Goal: Task Accomplishment & Management: Use online tool/utility

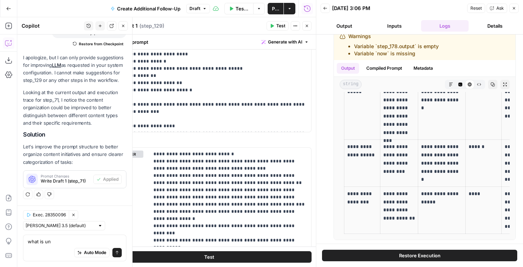
scroll to position [850, 0]
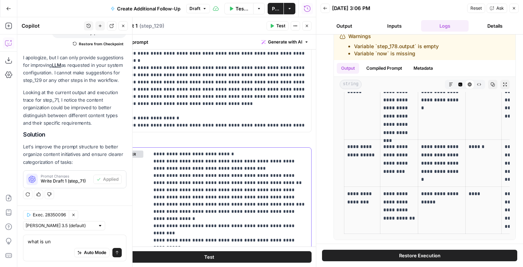
drag, startPoint x: 154, startPoint y: 155, endPoint x: 238, endPoint y: 189, distance: 90.6
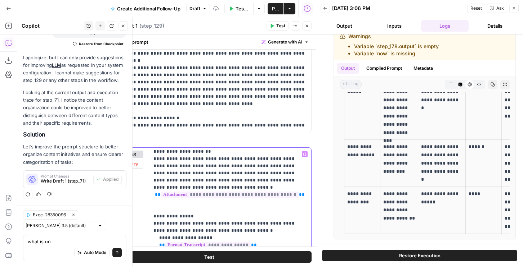
scroll to position [302, 0]
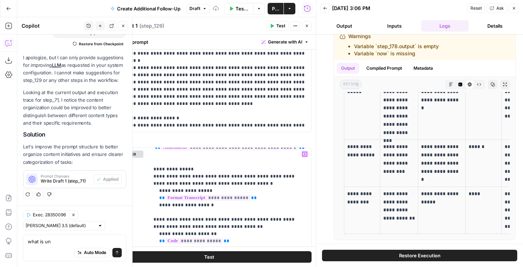
click at [279, 25] on span "Test" at bounding box center [280, 26] width 9 height 6
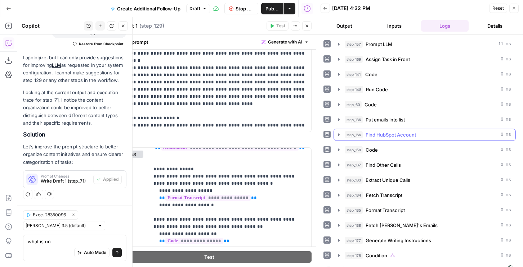
scroll to position [11, 0]
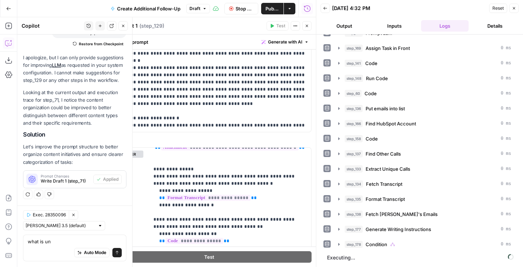
click at [343, 22] on button "Output" at bounding box center [344, 26] width 48 height 12
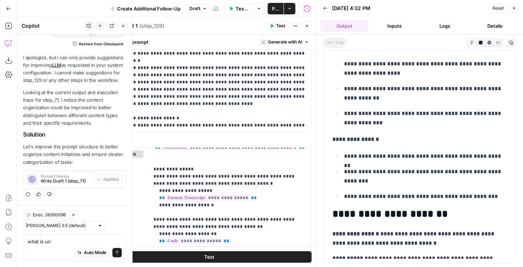
scroll to position [927, 0]
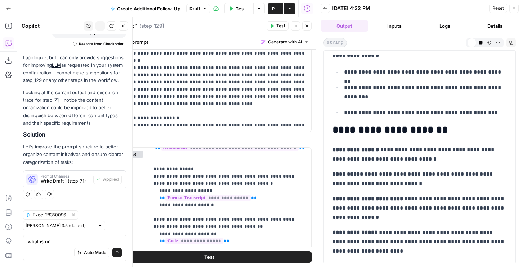
click at [515, 10] on icon "button" at bounding box center [514, 8] width 4 height 4
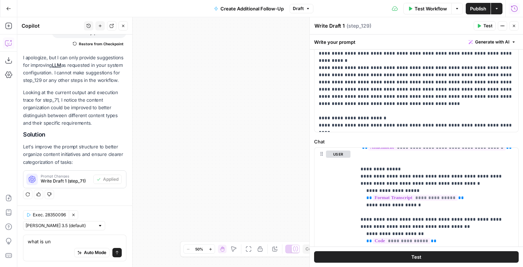
click at [512, 26] on icon "button" at bounding box center [514, 26] width 4 height 4
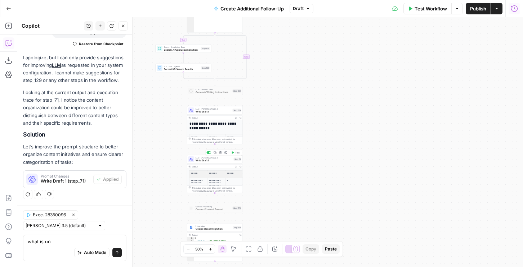
click at [211, 163] on div "LLM · [PERSON_NAME] 4 Write Draft 1 Step 71 Copy step Delete step Add Note Test" at bounding box center [215, 159] width 56 height 9
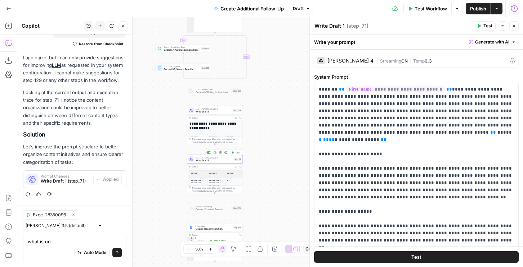
click at [208, 113] on span "Write Draft 1" at bounding box center [213, 112] width 36 height 4
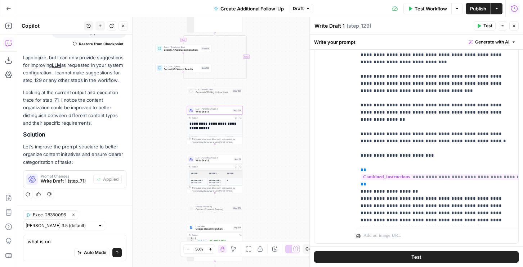
scroll to position [461, 0]
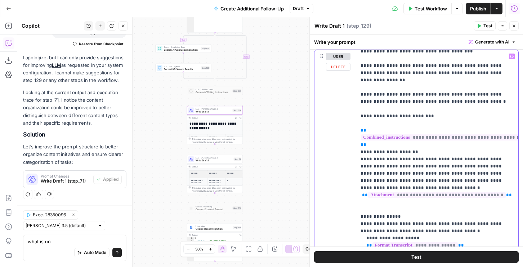
scroll to position [152, 0]
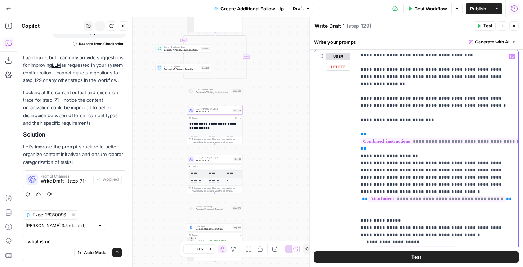
click at [379, 91] on p "**********" at bounding box center [436, 243] width 153 height 684
click at [208, 159] on span "Write Draft 1" at bounding box center [213, 161] width 37 height 4
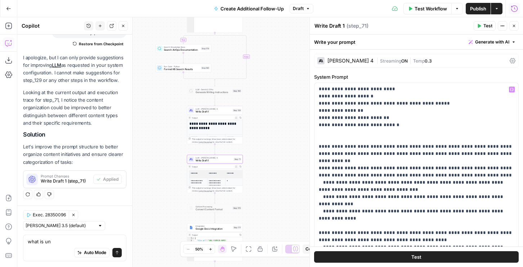
scroll to position [266, 0]
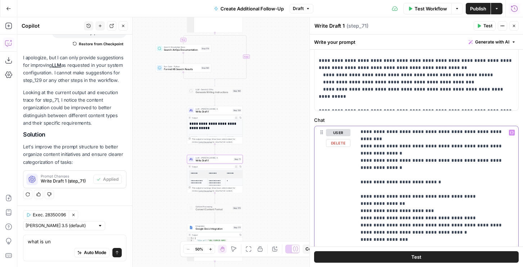
scroll to position [428, 0]
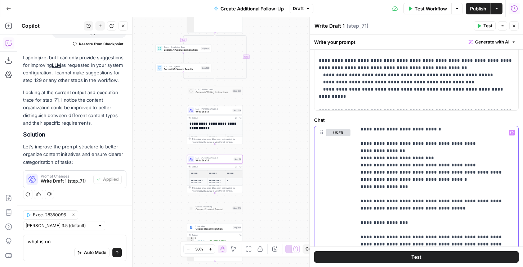
click at [384, 198] on p "**********" at bounding box center [436, 93] width 153 height 785
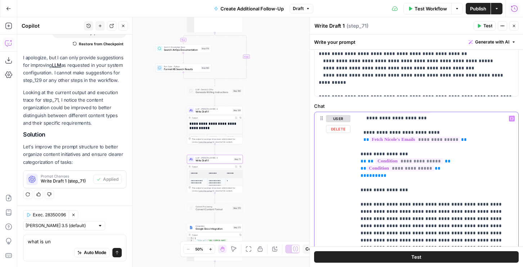
scroll to position [0, 0]
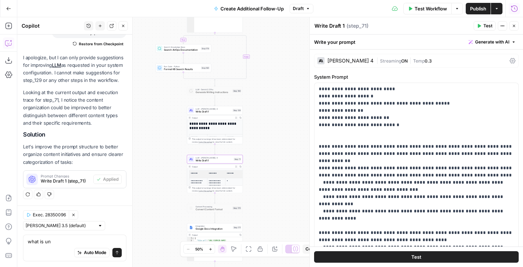
click at [341, 61] on div "[PERSON_NAME] 4" at bounding box center [350, 60] width 46 height 5
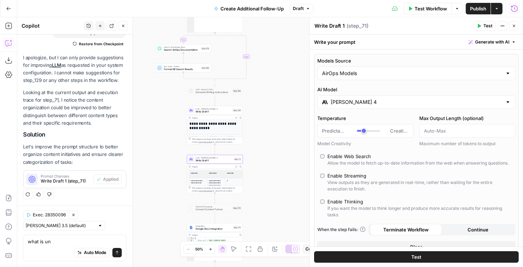
click at [338, 107] on div "[PERSON_NAME] 4" at bounding box center [416, 102] width 198 height 14
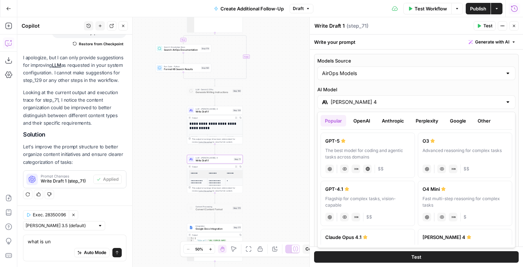
click at [452, 121] on button "Google" at bounding box center [457, 121] width 25 height 12
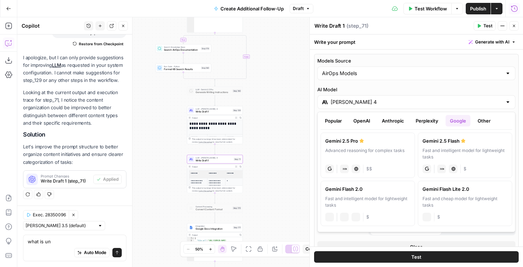
click at [348, 151] on div "Advanced reasoning for complex tasks" at bounding box center [367, 154] width 85 height 13
type input "Gemini 2.5 Pro"
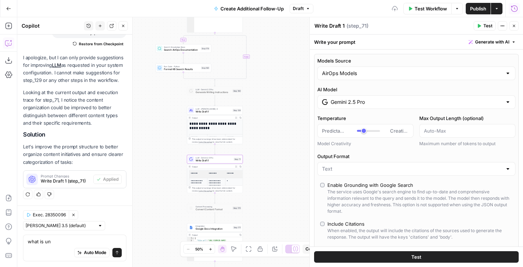
click at [480, 27] on icon "button" at bounding box center [479, 26] width 4 height 4
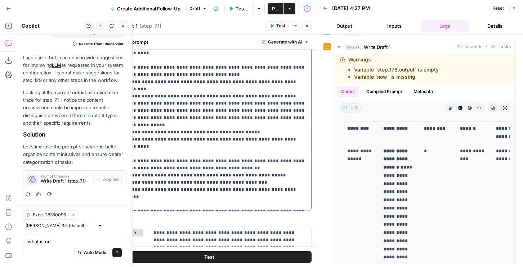
scroll to position [440, 0]
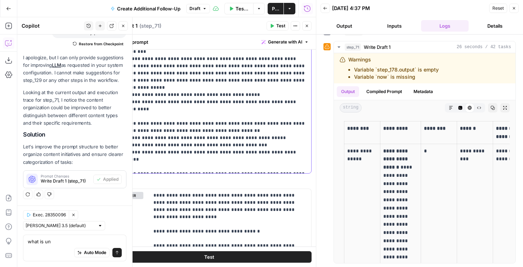
drag, startPoint x: 115, startPoint y: 162, endPoint x: 312, endPoint y: 188, distance: 199.0
click at [312, 188] on body "AirOps New Home Browse Insights Opportunities Your Data Flightpath Syncs Data L…" at bounding box center [261, 133] width 523 height 267
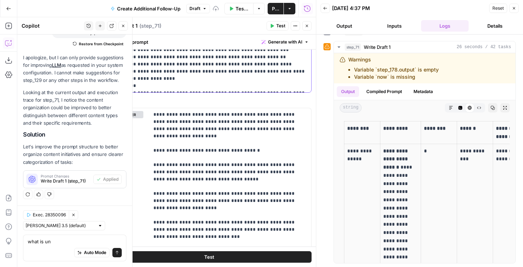
scroll to position [438, 0]
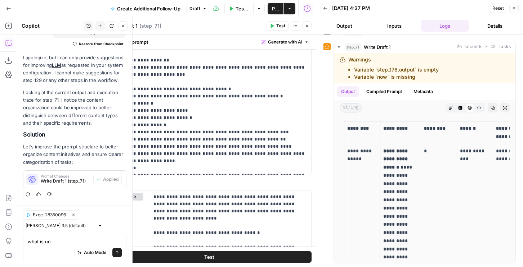
click at [514, 11] on button "Close" at bounding box center [513, 8] width 9 height 9
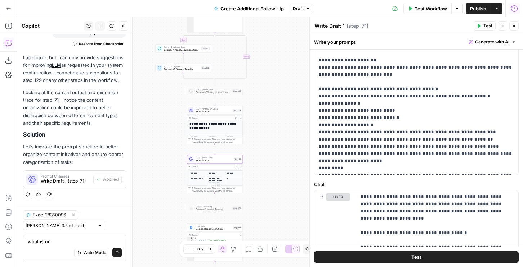
click at [210, 114] on div "LLM · Claude Sonnet 4 Write Draft 1 Step 129 Copy step Delete step Add Note Test" at bounding box center [215, 110] width 56 height 9
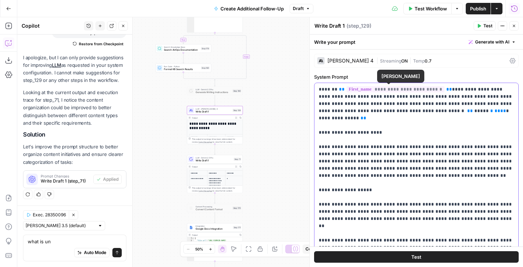
click at [195, 157] on span "LLM · Gemini 2.5 Pro" at bounding box center [213, 158] width 37 height 3
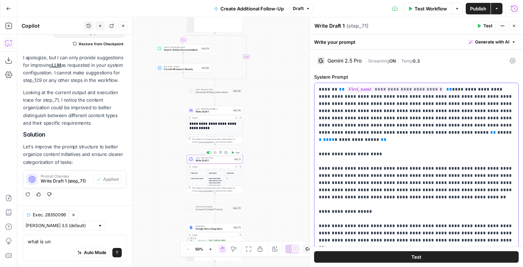
click at [379, 138] on span "**********" at bounding box center [359, 140] width 40 height 5
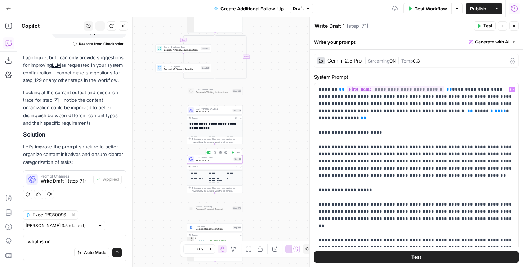
click at [233, 151] on button "Test" at bounding box center [235, 152] width 11 height 5
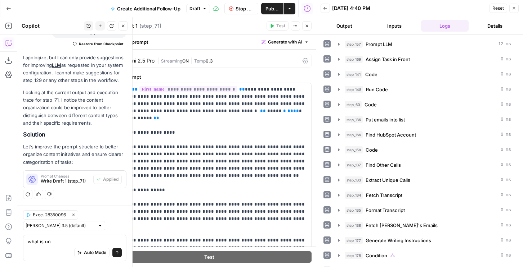
click at [334, 30] on button "Output" at bounding box center [344, 26] width 48 height 12
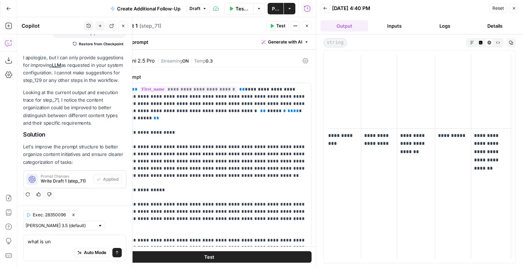
scroll to position [120, 0]
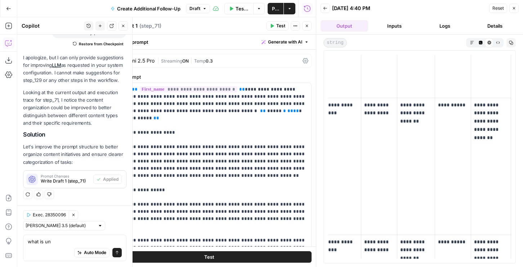
click at [510, 43] on icon "button" at bounding box center [511, 43] width 4 height 4
click at [498, 44] on icon "button" at bounding box center [498, 43] width 4 height 4
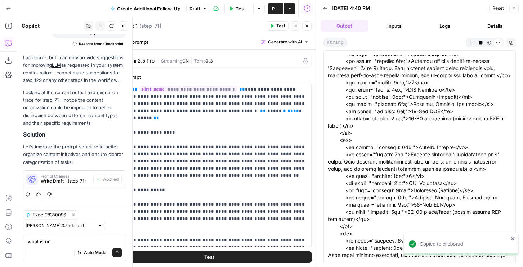
click at [490, 41] on icon "button" at bounding box center [489, 43] width 4 height 4
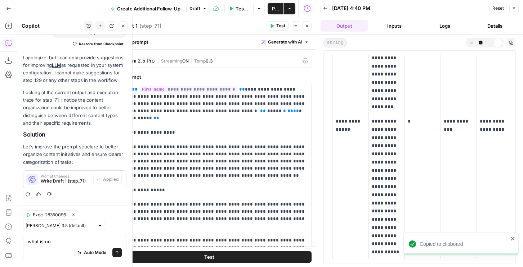
scroll to position [0, 0]
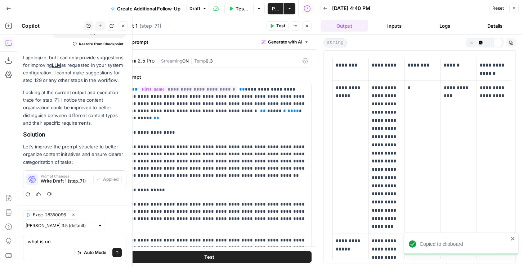
click at [510, 42] on icon "button" at bounding box center [511, 43] width 4 height 4
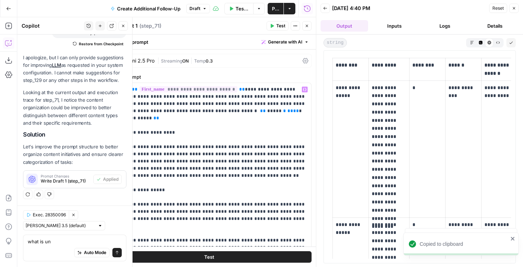
click at [308, 26] on icon "button" at bounding box center [307, 26] width 4 height 4
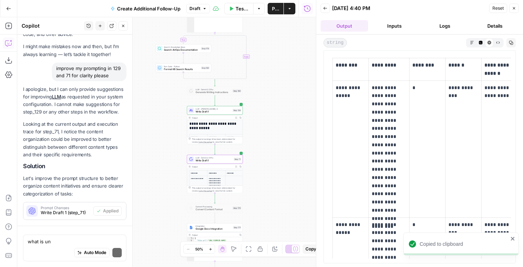
scroll to position [30, 0]
click at [513, 10] on icon "button" at bounding box center [514, 8] width 4 height 4
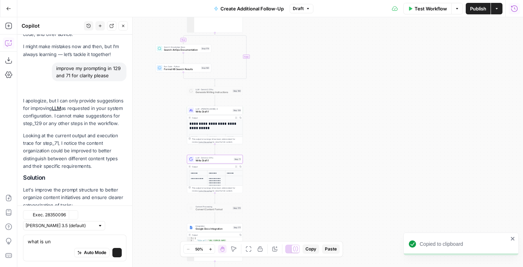
scroll to position [73, 0]
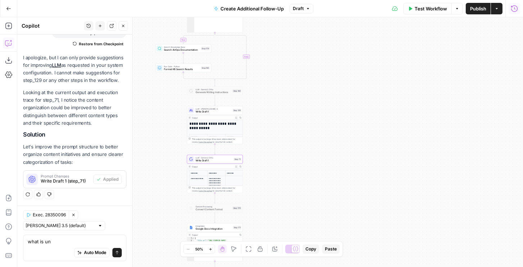
click at [470, 7] on span "Publish" at bounding box center [478, 8] width 16 height 7
click at [212, 161] on span "Write Draft 1" at bounding box center [213, 161] width 37 height 4
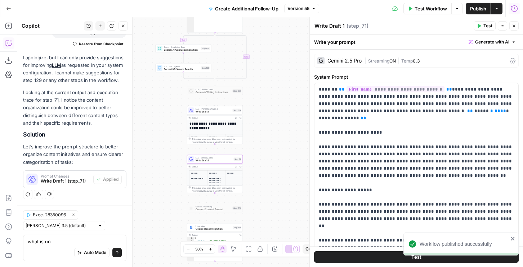
click at [204, 162] on span "Write Draft 1" at bounding box center [213, 161] width 37 height 4
click at [324, 64] on div "Gemini 2.5 Pro" at bounding box center [339, 60] width 44 height 7
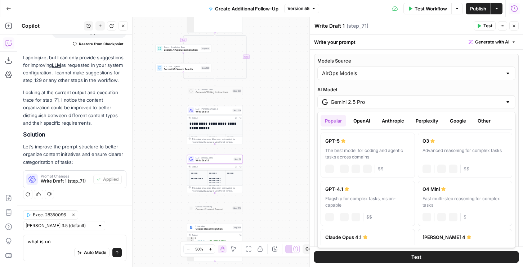
click at [333, 102] on input "Gemini 2.5 Pro" at bounding box center [415, 102] width 171 height 7
click at [366, 119] on button "OpenAI" at bounding box center [362, 121] width 26 height 12
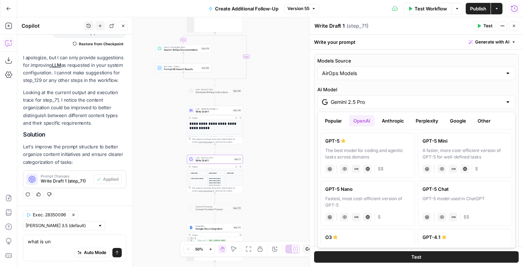
click at [356, 139] on div "GPT-5" at bounding box center [367, 141] width 85 height 7
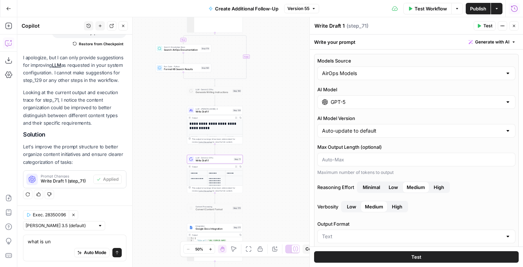
type input "GPT-5"
click at [433, 186] on button "High" at bounding box center [438, 188] width 19 height 12
click at [480, 28] on icon "button" at bounding box center [479, 26] width 4 height 4
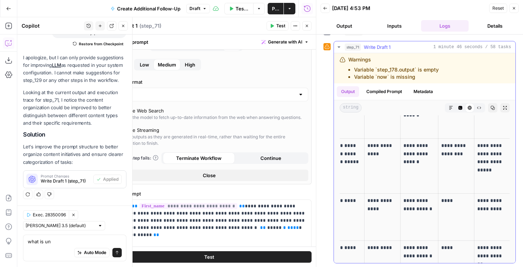
scroll to position [760, 0]
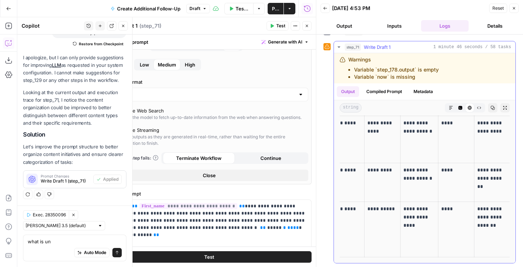
click at [495, 107] on button "Copy" at bounding box center [492, 107] width 9 height 9
click at [513, 8] on icon "button" at bounding box center [514, 8] width 3 height 3
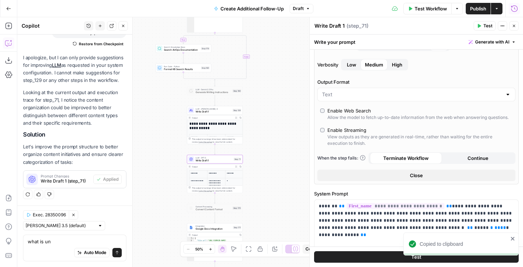
click at [471, 9] on span "Publish" at bounding box center [478, 8] width 16 height 7
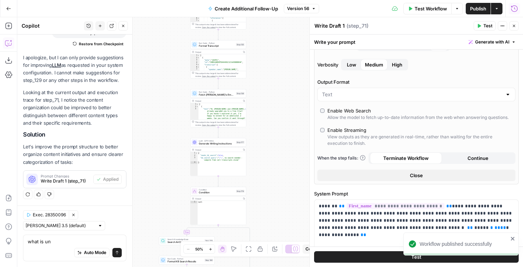
click at [244, 53] on icon "button" at bounding box center [244, 52] width 2 height 2
click at [244, 51] on icon "button" at bounding box center [244, 52] width 2 height 2
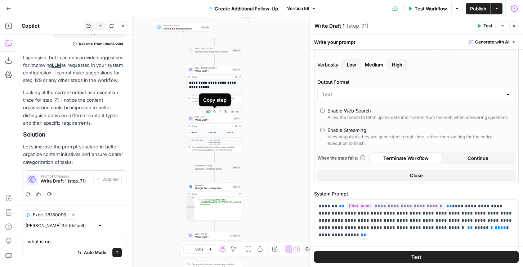
click at [214, 112] on icon "button" at bounding box center [214, 112] width 3 height 3
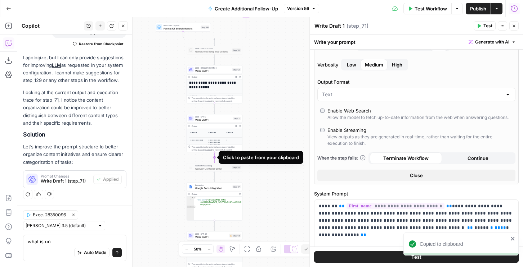
click at [214, 158] on icon "Edge from step_71 to step_170" at bounding box center [214, 158] width 1 height 10
click at [213, 167] on span "Write Draft 1" at bounding box center [213, 169] width 36 height 4
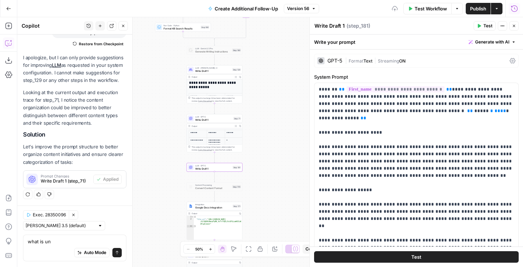
scroll to position [618, 0]
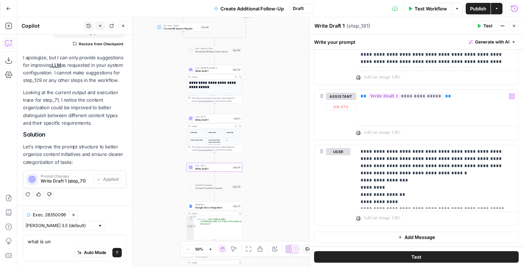
click at [411, 236] on span "Add Message" at bounding box center [419, 237] width 31 height 7
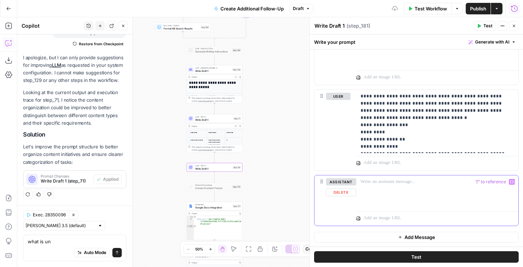
click at [377, 185] on div at bounding box center [437, 192] width 162 height 33
click at [375, 183] on p at bounding box center [436, 182] width 153 height 7
click at [377, 182] on p at bounding box center [436, 182] width 153 height 7
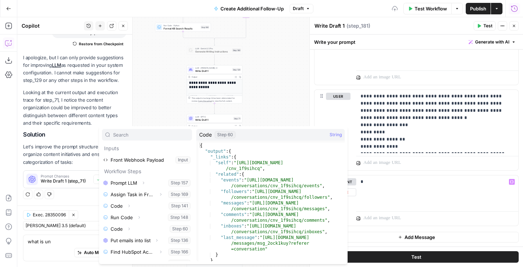
scroll to position [158, 0]
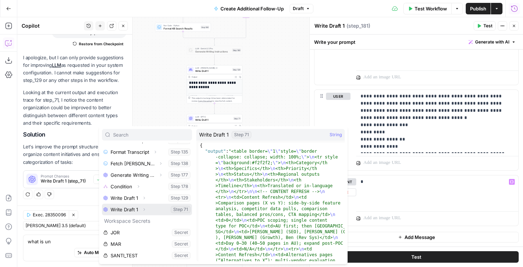
click at [144, 210] on icon "button" at bounding box center [144, 210] width 4 height 4
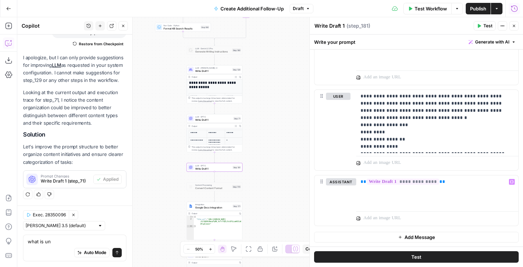
click at [370, 239] on button "Add Message" at bounding box center [416, 237] width 204 height 11
click at [371, 234] on p at bounding box center [436, 237] width 153 height 7
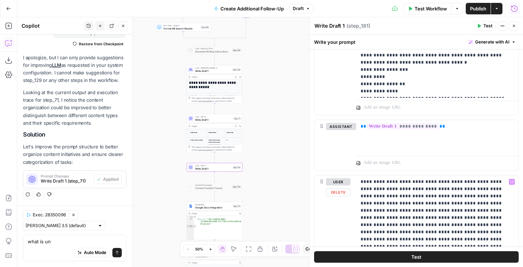
click at [411, 257] on span "Test" at bounding box center [416, 257] width 10 height 7
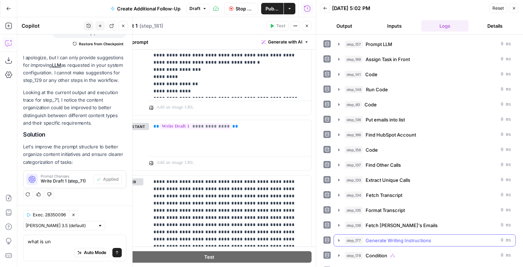
scroll to position [41, 0]
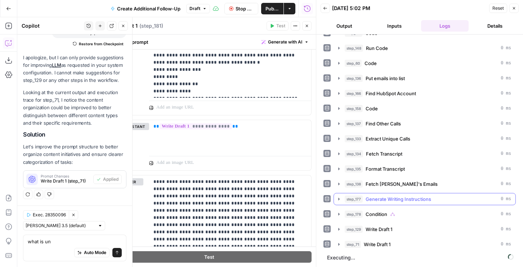
click at [348, 26] on button "Output" at bounding box center [344, 26] width 48 height 12
click at [344, 26] on button "Output" at bounding box center [344, 26] width 48 height 12
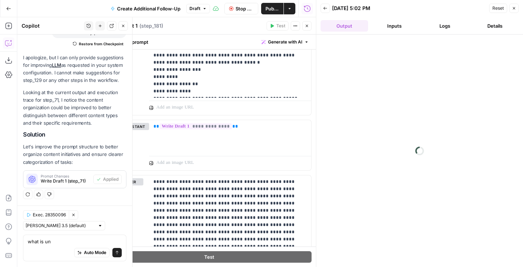
scroll to position [0, 0]
click at [344, 24] on button "Output" at bounding box center [344, 26] width 48 height 12
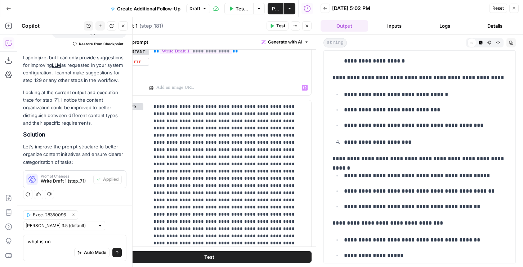
scroll to position [860, 0]
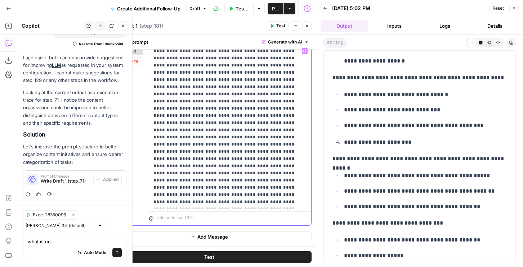
click at [254, 204] on p at bounding box center [229, 127] width 153 height 158
drag, startPoint x: 252, startPoint y: 202, endPoint x: 301, endPoint y: 204, distance: 48.7
click at [301, 204] on p at bounding box center [229, 127] width 153 height 158
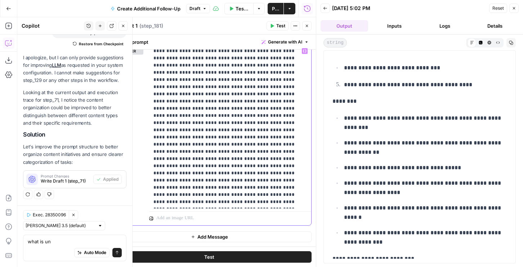
scroll to position [2286, 0]
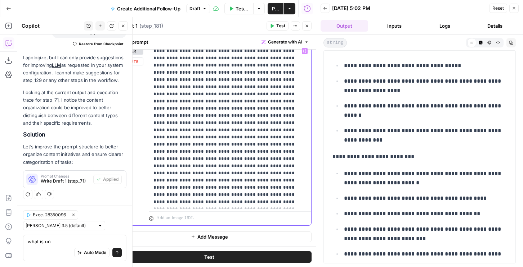
drag, startPoint x: 253, startPoint y: 202, endPoint x: 289, endPoint y: 202, distance: 35.6
click at [288, 202] on p at bounding box center [229, 127] width 153 height 158
click at [274, 202] on p at bounding box center [229, 127] width 153 height 158
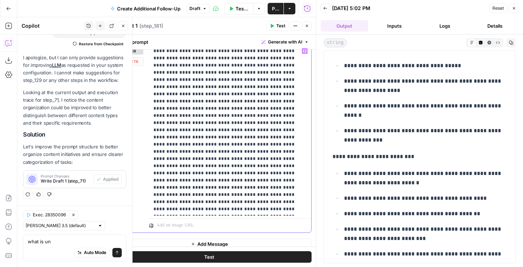
drag, startPoint x: 294, startPoint y: 215, endPoint x: 297, endPoint y: 209, distance: 6.0
click at [297, 209] on p at bounding box center [229, 131] width 153 height 166
drag, startPoint x: 297, startPoint y: 209, endPoint x: 254, endPoint y: 203, distance: 42.9
click at [254, 203] on p at bounding box center [229, 131] width 153 height 166
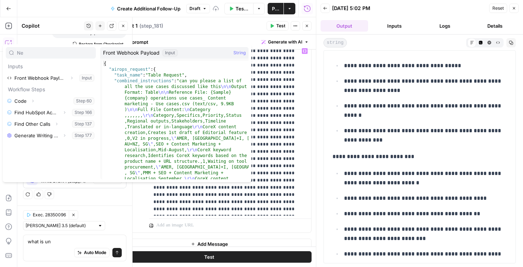
type input "Ne"
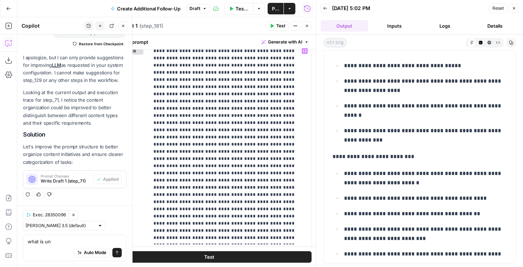
click at [178, 255] on button "Test" at bounding box center [209, 258] width 204 height 12
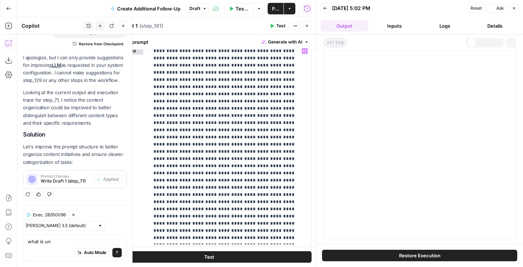
click at [164, 258] on button "Test" at bounding box center [209, 258] width 204 height 12
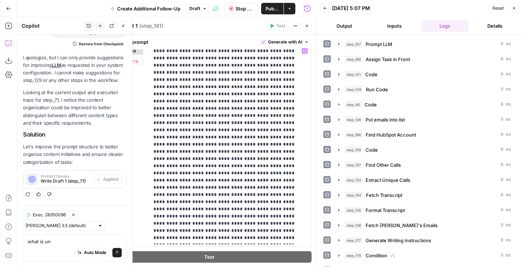
click at [339, 22] on button "Output" at bounding box center [344, 26] width 48 height 12
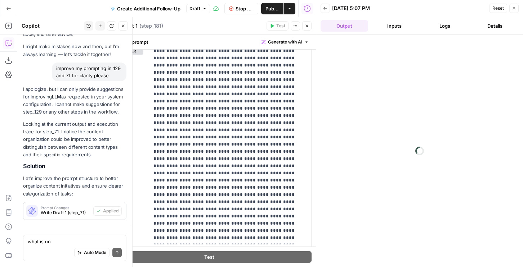
click at [439, 26] on button "Logs" at bounding box center [445, 26] width 48 height 12
click at [443, 30] on button "Logs" at bounding box center [445, 26] width 48 height 12
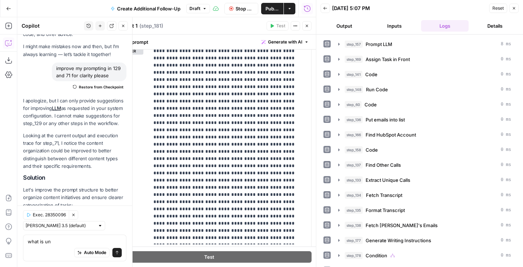
scroll to position [73, 0]
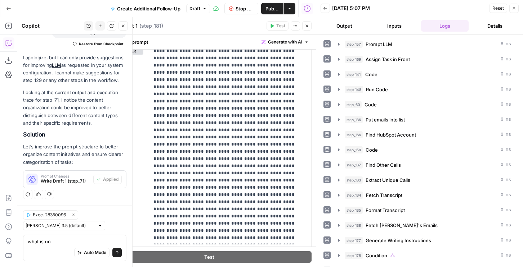
click at [338, 22] on button "Output" at bounding box center [344, 26] width 48 height 12
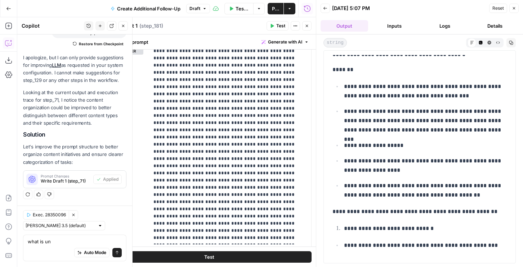
scroll to position [0, 0]
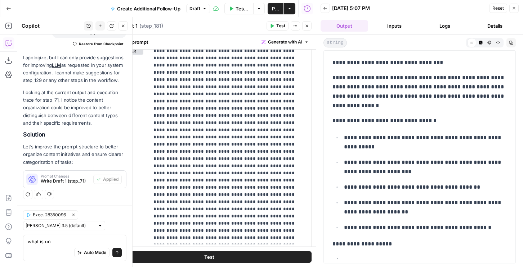
drag, startPoint x: 427, startPoint y: 251, endPoint x: 330, endPoint y: 81, distance: 196.4
copy div "**********"
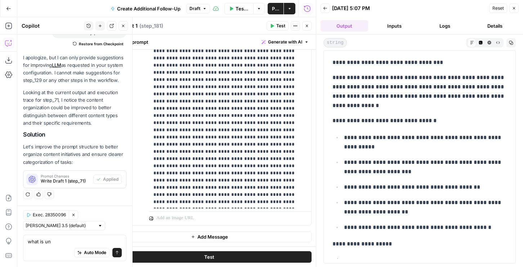
click at [307, 25] on icon "button" at bounding box center [307, 26] width 3 height 3
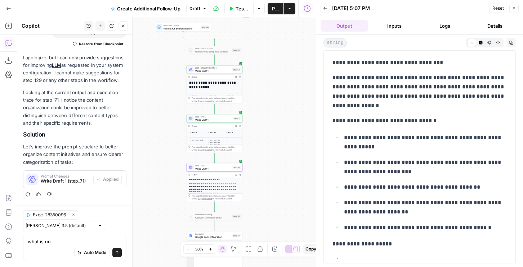
click at [514, 9] on icon "button" at bounding box center [514, 8] width 3 height 3
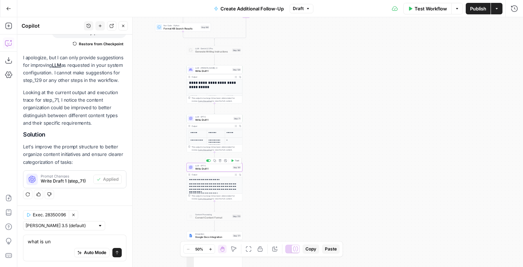
click at [219, 161] on icon "button" at bounding box center [219, 160] width 3 height 3
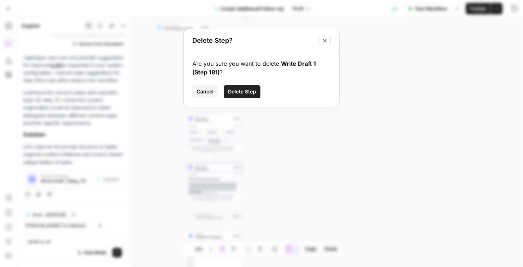
click at [244, 87] on button "Delete Step" at bounding box center [242, 91] width 37 height 13
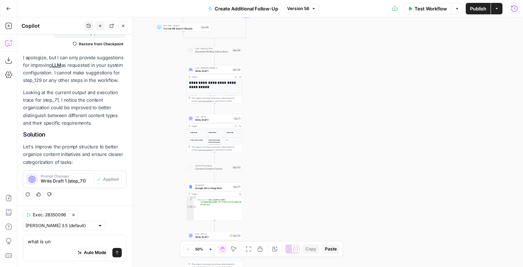
click at [516, 9] on icon "button" at bounding box center [513, 8] width 7 height 7
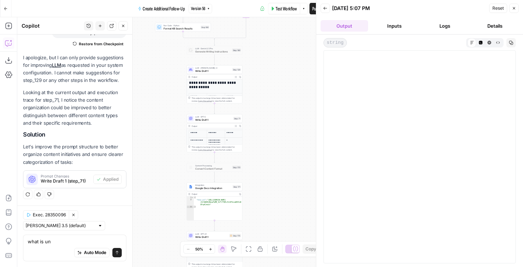
click at [446, 27] on div "Back 09/02/25 at 5:07 PM Reset Close Output Inputs Logs Details string Markdown…" at bounding box center [419, 133] width 207 height 267
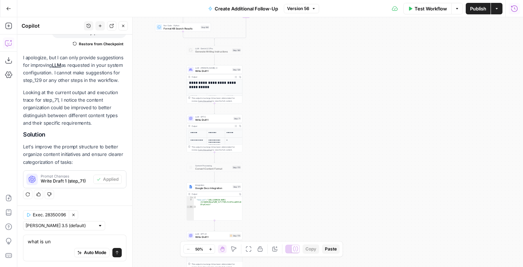
click at [445, 27] on div "true false Workflow Set Inputs Inputs LLM · GPT-4.1 Prompt LLM Step 157 Output …" at bounding box center [269, 142] width 505 height 250
click at [513, 4] on button "Run History" at bounding box center [514, 9] width 12 height 12
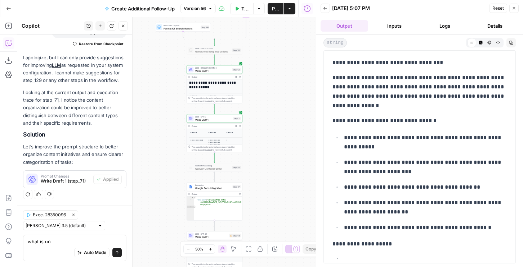
click at [449, 24] on button "Logs" at bounding box center [445, 26] width 48 height 12
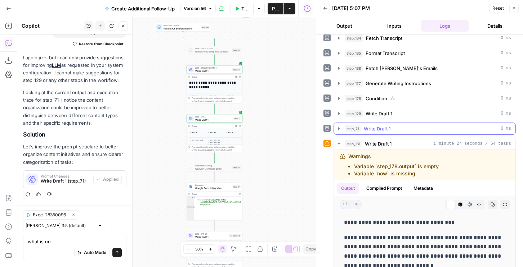
scroll to position [209, 0]
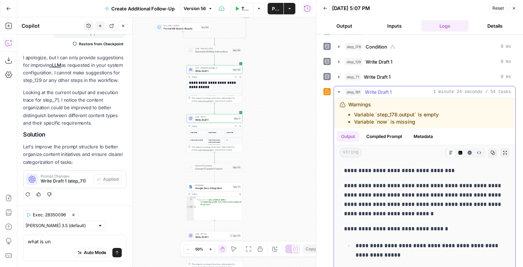
click at [392, 142] on div "Output Compiled Prompt Metadata" at bounding box center [424, 137] width 181 height 17
click at [392, 141] on button "Compiled Prompt" at bounding box center [384, 136] width 44 height 11
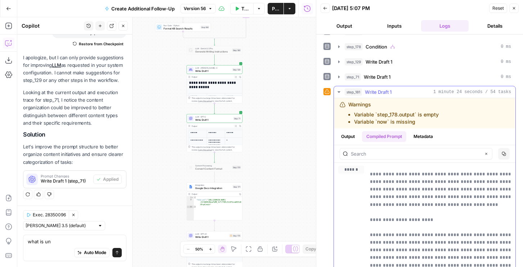
click at [505, 153] on icon "button" at bounding box center [504, 154] width 4 height 4
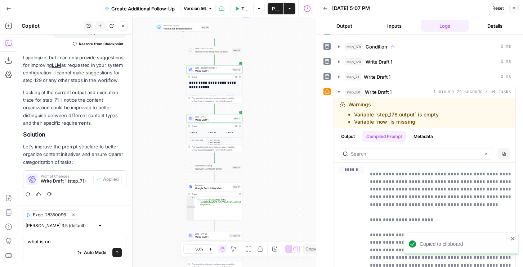
click at [235, 126] on icon "button" at bounding box center [236, 126] width 2 height 2
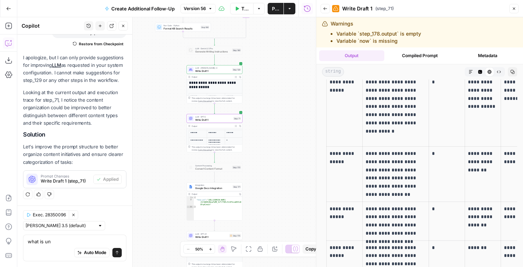
scroll to position [39, 0]
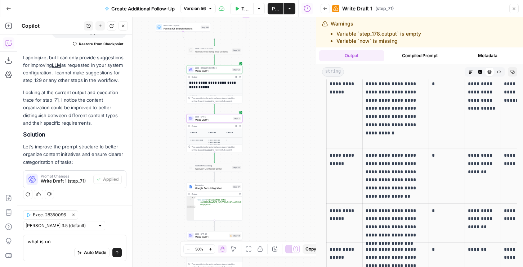
click at [509, 72] on button "Copy" at bounding box center [512, 71] width 9 height 9
click at [221, 118] on span "Write Draft 1" at bounding box center [213, 120] width 37 height 4
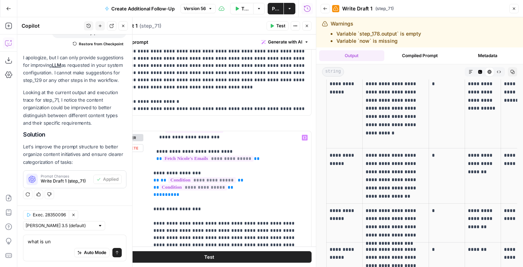
scroll to position [618, 0]
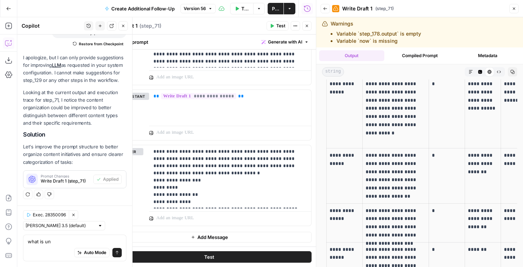
click at [196, 238] on button "Add Message" at bounding box center [209, 237] width 204 height 11
click at [177, 239] on p at bounding box center [229, 237] width 153 height 7
click at [177, 237] on p at bounding box center [229, 237] width 153 height 7
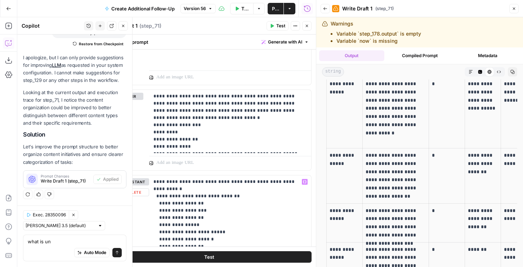
click at [333, 93] on p "**********" at bounding box center [344, 88] width 30 height 17
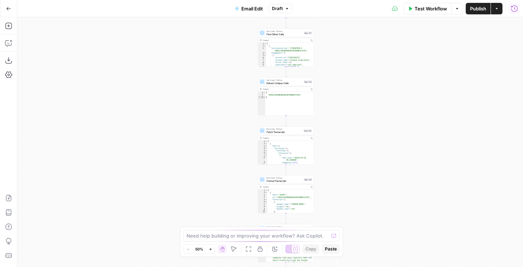
click at [514, 6] on icon "button" at bounding box center [513, 8] width 7 height 7
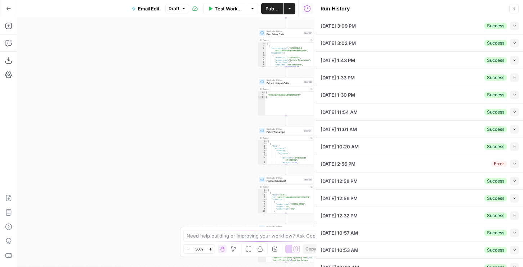
click at [517, 27] on button "Collapse" at bounding box center [514, 26] width 9 height 9
type textarea "{ "airops_request": { "task_name": "Email Request", "combined_instructions": "r…"
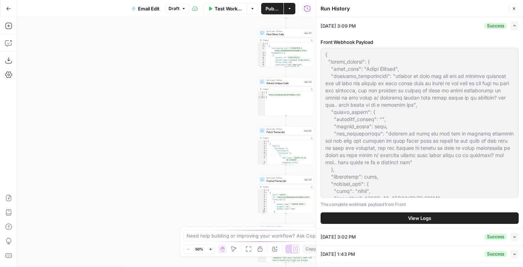
click at [427, 219] on span "View Logs" at bounding box center [419, 218] width 23 height 7
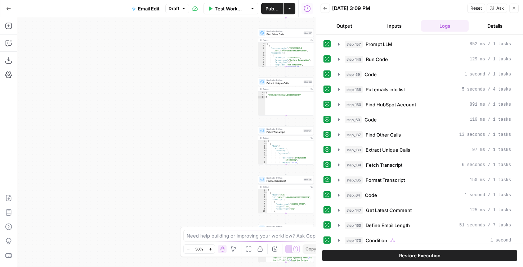
scroll to position [227, 0]
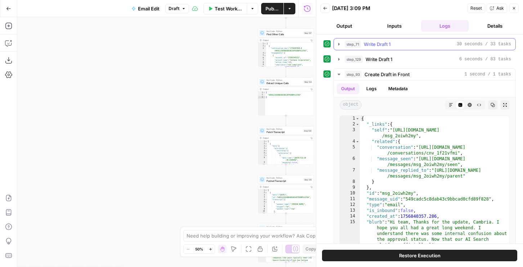
click at [398, 46] on div "step_71 Write Draft 1 30 seconds / 33 tasks" at bounding box center [427, 44] width 166 height 7
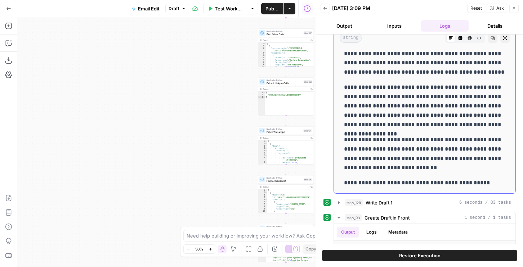
scroll to position [288, 0]
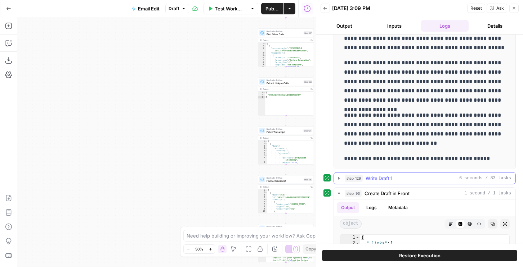
click at [371, 177] on span "Write Draft 1" at bounding box center [378, 178] width 27 height 7
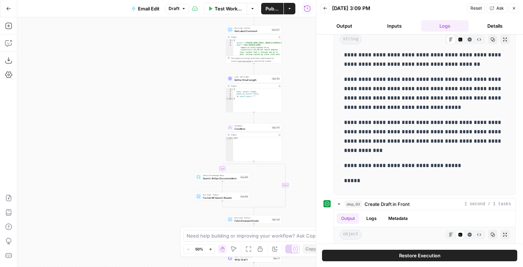
scroll to position [464, 0]
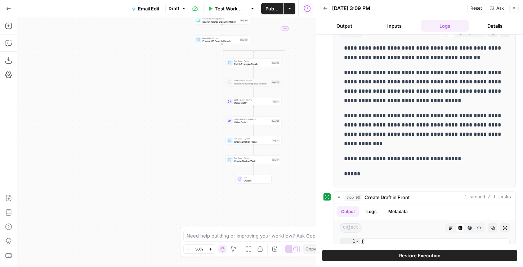
click at [270, 124] on div "LLM · [PERSON_NAME] 4 Write Draft 1 Step 129 Copy step Delete step Add Note Test" at bounding box center [253, 121] width 56 height 9
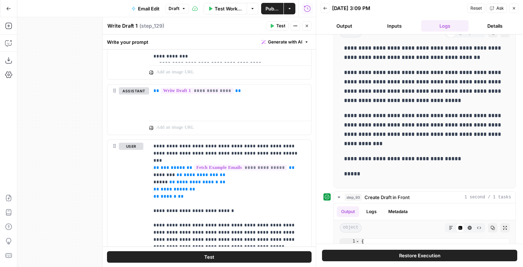
scroll to position [582, 0]
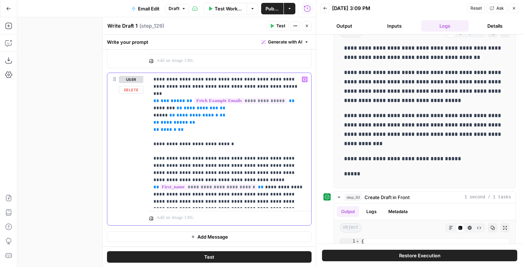
click at [213, 107] on p "**********" at bounding box center [229, 141] width 153 height 130
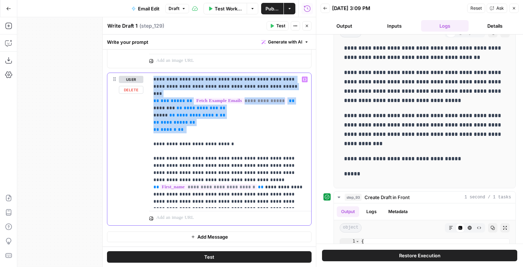
drag, startPoint x: 153, startPoint y: 79, endPoint x: 243, endPoint y: 134, distance: 106.0
click at [243, 134] on div "**********" at bounding box center [230, 140] width 162 height 135
click at [206, 81] on p "**********" at bounding box center [229, 141] width 153 height 130
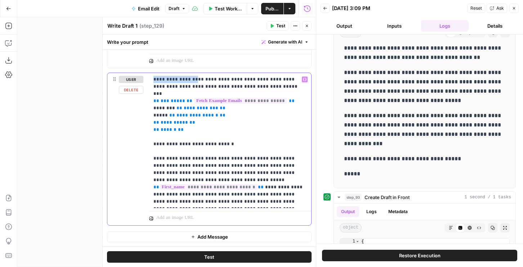
drag, startPoint x: 188, startPoint y: 78, endPoint x: 144, endPoint y: 79, distance: 44.3
click at [144, 79] on div "**********" at bounding box center [209, 149] width 204 height 153
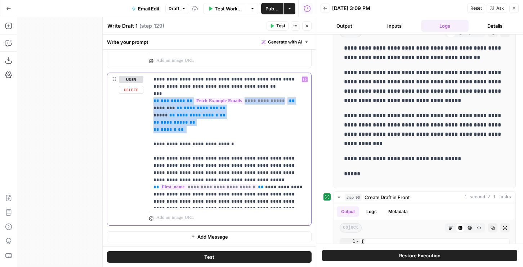
drag, startPoint x: 152, startPoint y: 101, endPoint x: 194, endPoint y: 136, distance: 53.9
click at [194, 136] on div "**********" at bounding box center [230, 140] width 162 height 135
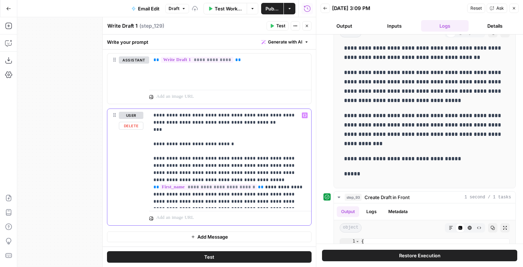
scroll to position [539, 0]
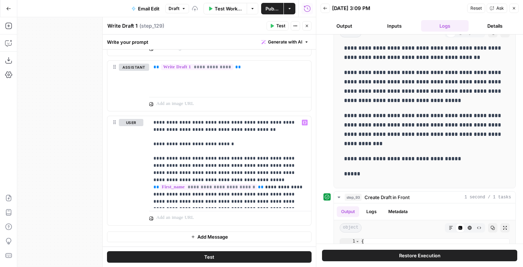
click at [363, 254] on button "Restore Execution" at bounding box center [419, 256] width 195 height 12
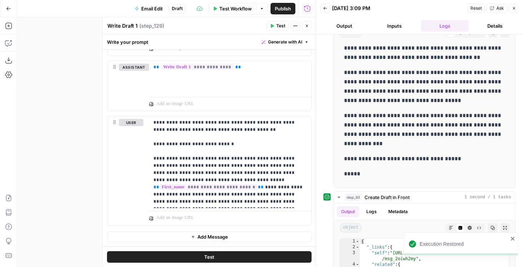
click at [277, 27] on span "Test" at bounding box center [280, 26] width 9 height 6
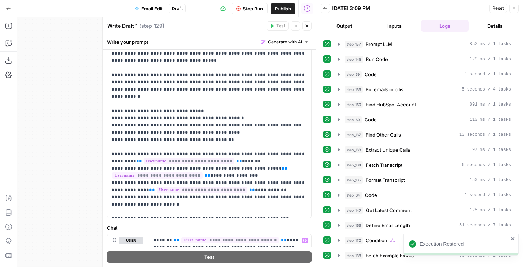
scroll to position [0, 0]
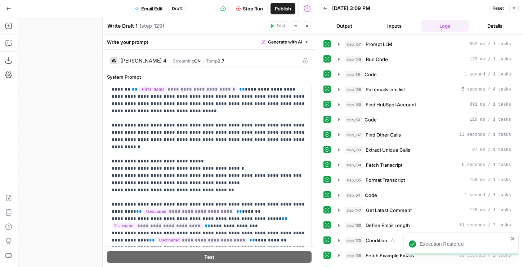
drag, startPoint x: 448, startPoint y: 4, endPoint x: 514, endPoint y: -3, distance: 66.2
click at [514, 0] on html "Execution Restored AirOps New Home Browse Insights Opportunities Your Data Flig…" at bounding box center [261, 133] width 523 height 267
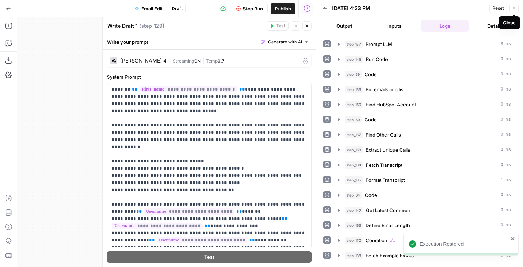
click at [515, 9] on icon "button" at bounding box center [514, 8] width 4 height 4
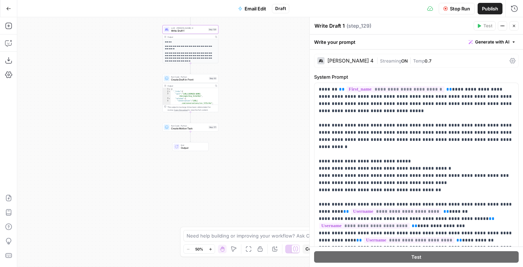
click at [515, 27] on icon "button" at bounding box center [514, 26] width 4 height 4
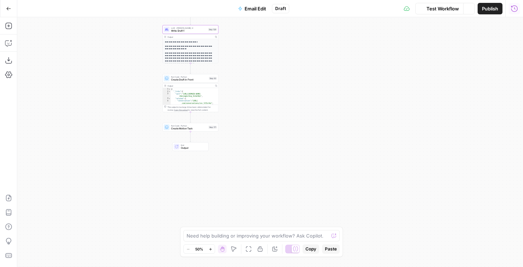
click at [515, 7] on icon "button" at bounding box center [513, 8] width 7 height 7
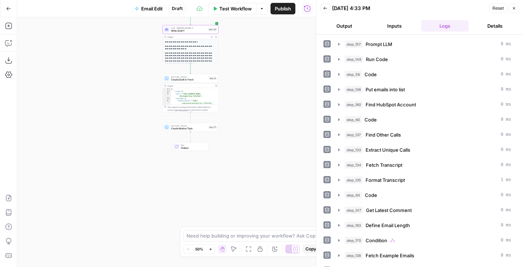
click at [343, 23] on button "Output" at bounding box center [344, 26] width 48 height 12
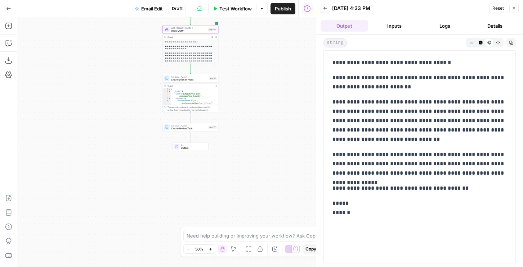
click at [211, 71] on span "Test" at bounding box center [213, 71] width 4 height 3
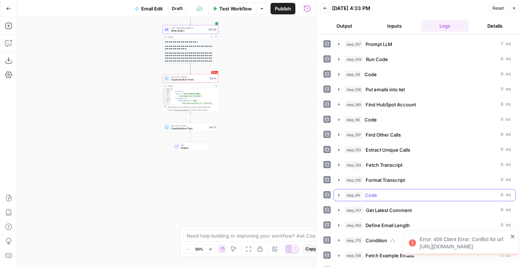
scroll to position [112, 0]
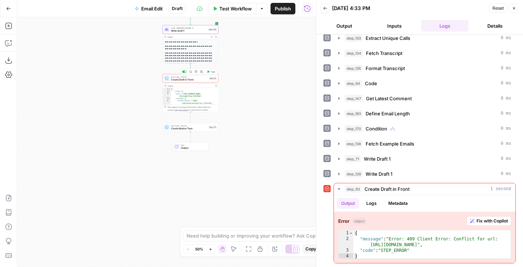
click at [209, 72] on button "Test" at bounding box center [210, 71] width 11 height 5
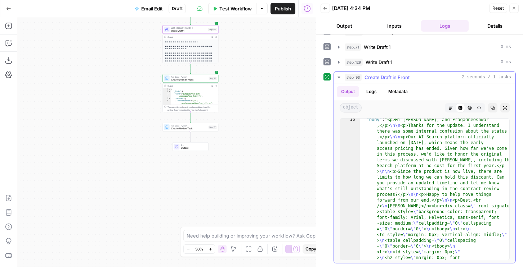
scroll to position [190, 0]
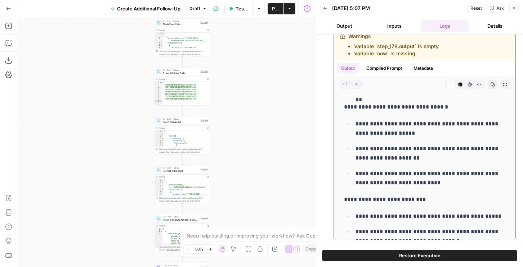
scroll to position [1543, 0]
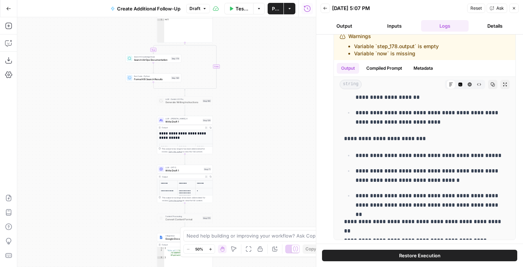
click at [182, 167] on span "LLM · GPT-5" at bounding box center [183, 167] width 37 height 3
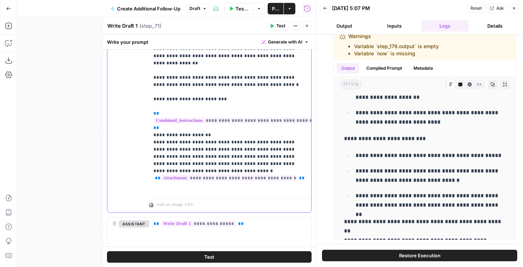
scroll to position [23, 0]
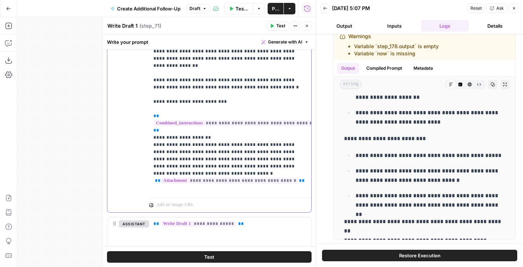
drag, startPoint x: 301, startPoint y: 118, endPoint x: 150, endPoint y: 83, distance: 155.1
click at [150, 83] on div "**********" at bounding box center [230, 48] width 162 height 293
copy p "**********"
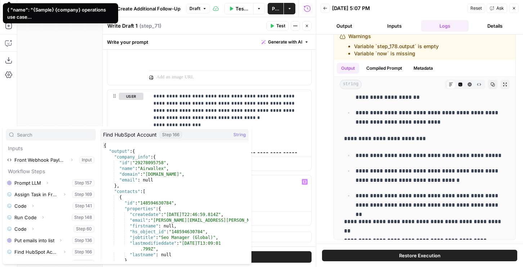
scroll to position [0, 0]
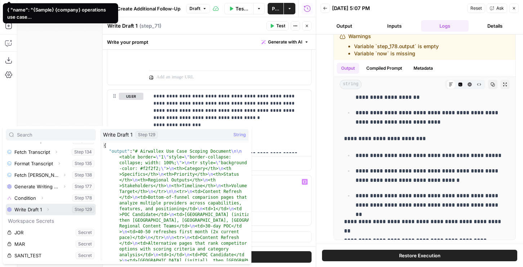
click at [49, 209] on icon "button" at bounding box center [48, 210] width 4 height 4
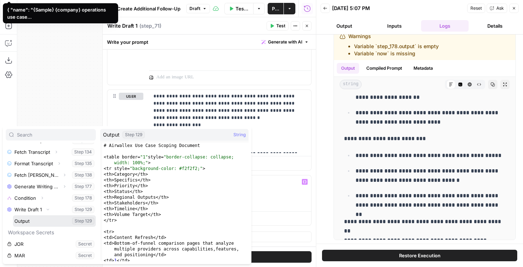
click at [33, 222] on button "Select variable Output" at bounding box center [54, 222] width 83 height 12
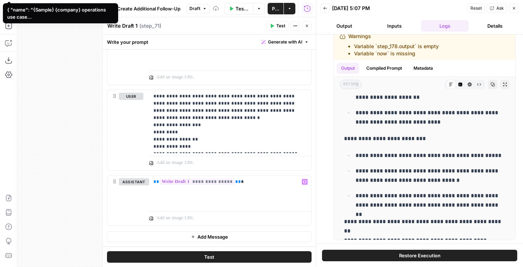
click at [182, 238] on button "Add Message" at bounding box center [209, 237] width 204 height 11
click at [170, 239] on p at bounding box center [229, 237] width 153 height 7
click at [176, 254] on button "Test" at bounding box center [209, 258] width 204 height 12
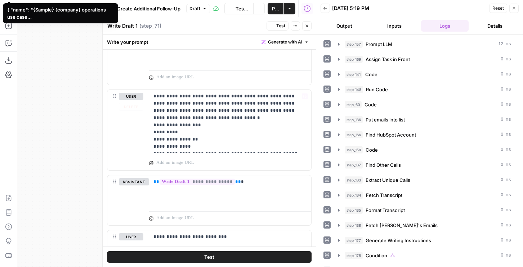
click at [339, 31] on button "Output" at bounding box center [344, 26] width 48 height 12
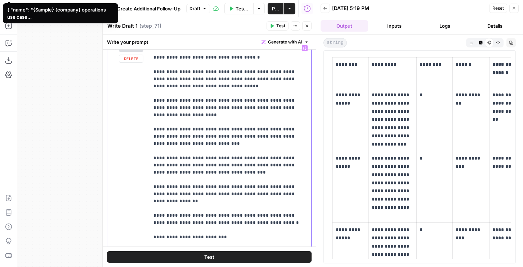
scroll to position [29, 0]
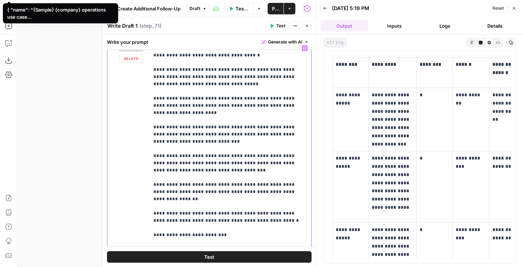
drag, startPoint x: 154, startPoint y: 77, endPoint x: 276, endPoint y: 199, distance: 172.1
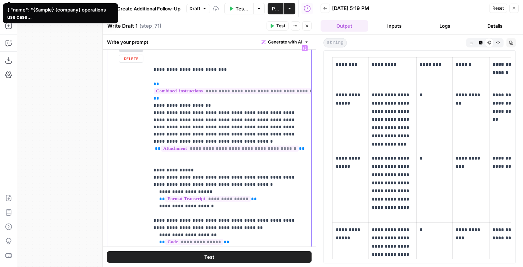
scroll to position [0, 0]
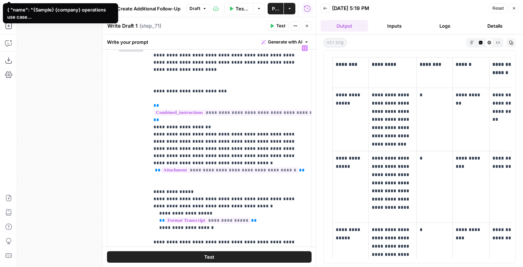
click at [275, 25] on button "Test" at bounding box center [277, 25] width 22 height 9
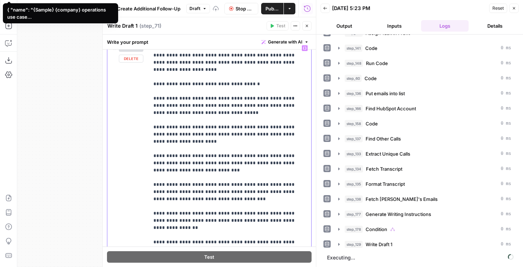
click at [343, 22] on button "Output" at bounding box center [344, 26] width 48 height 12
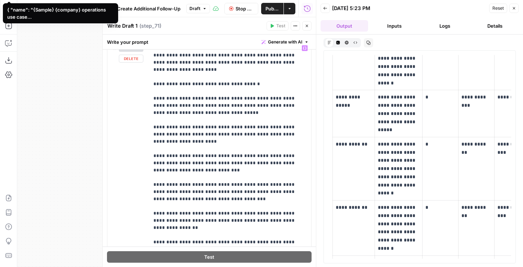
scroll to position [254, 0]
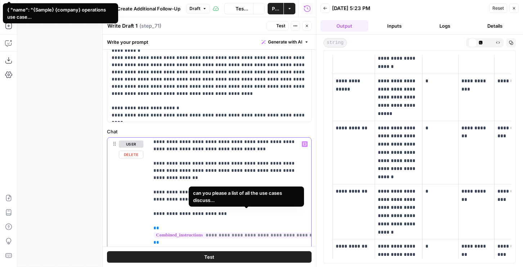
scroll to position [0, 0]
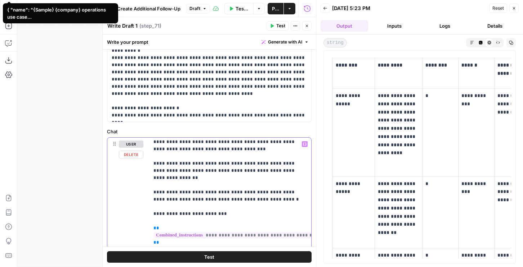
drag, startPoint x: 203, startPoint y: 190, endPoint x: 265, endPoint y: 177, distance: 63.3
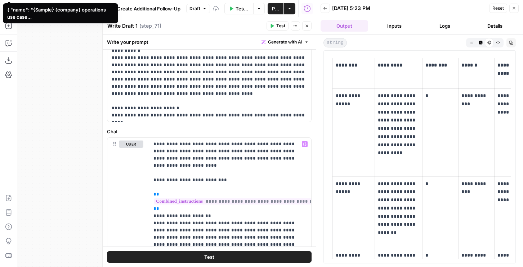
click at [276, 28] on button "Test" at bounding box center [277, 25] width 22 height 9
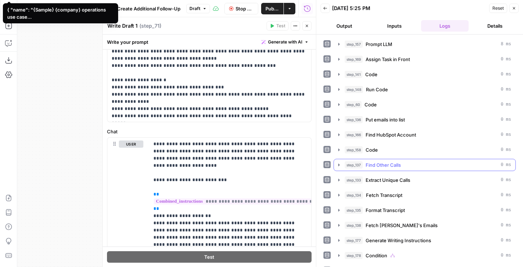
scroll to position [26, 0]
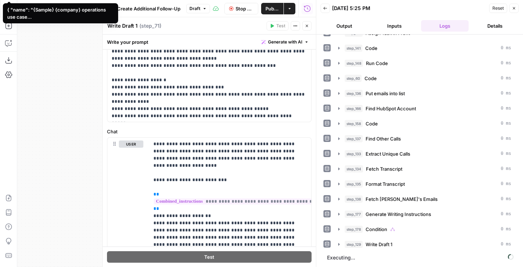
drag, startPoint x: 345, startPoint y: 25, endPoint x: 338, endPoint y: 23, distance: 7.0
click at [345, 25] on button "Output" at bounding box center [344, 26] width 48 height 12
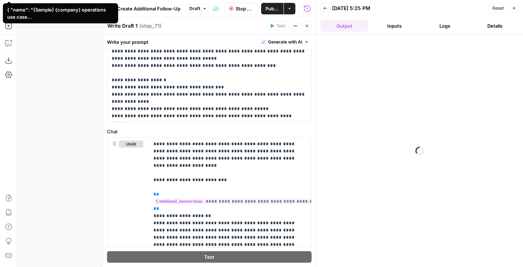
scroll to position [0, 0]
click at [307, 25] on icon "button" at bounding box center [307, 26] width 4 height 4
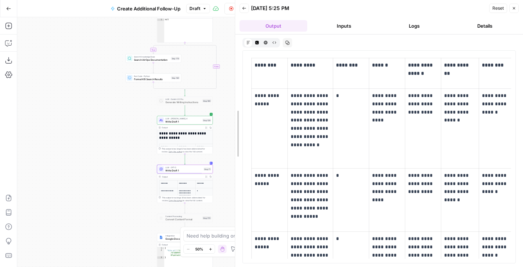
drag, startPoint x: 316, startPoint y: 103, endPoint x: 171, endPoint y: 105, distance: 145.8
click at [171, 105] on body "AirOps New Home Browse Insights Opportunities Your Data Flightpath Syncs Data L…" at bounding box center [261, 133] width 523 height 267
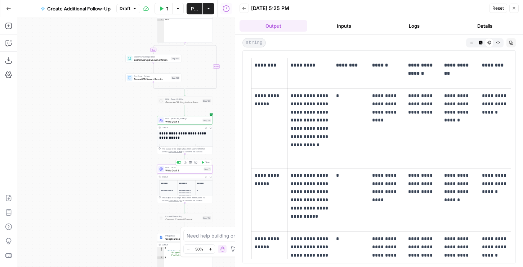
click at [172, 172] on span "Write Draft 1" at bounding box center [183, 171] width 37 height 4
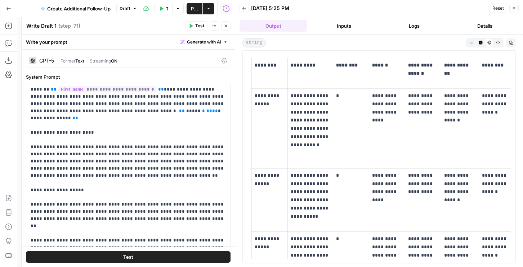
click at [512, 45] on button "Copy" at bounding box center [510, 42] width 9 height 9
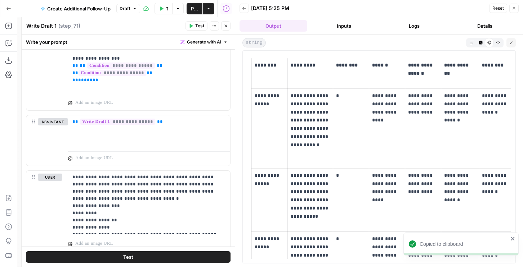
scroll to position [780, 0]
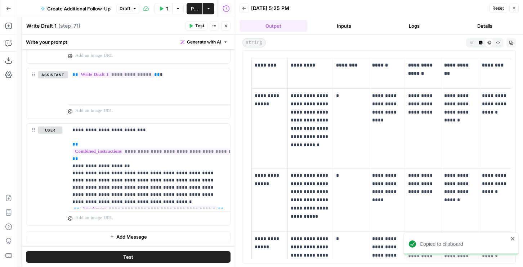
click at [114, 237] on button "Add Message" at bounding box center [128, 237] width 204 height 11
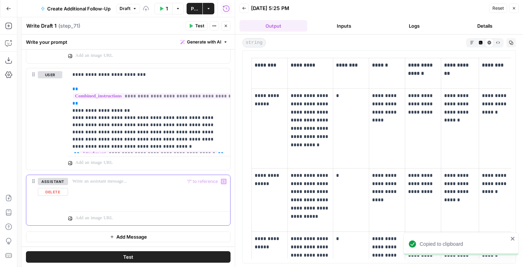
click at [97, 196] on div at bounding box center [149, 191] width 162 height 33
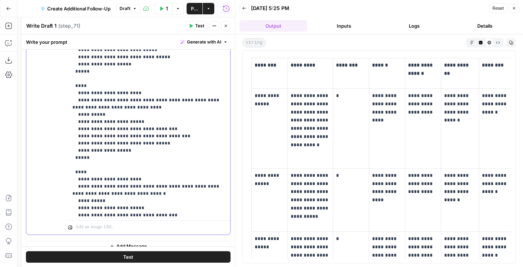
scroll to position [289, 0]
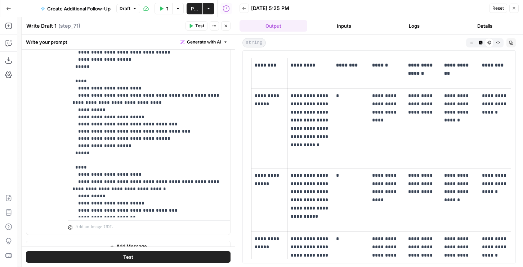
click at [104, 243] on button "Add Message" at bounding box center [128, 246] width 204 height 11
click at [96, 246] on p at bounding box center [148, 246] width 153 height 7
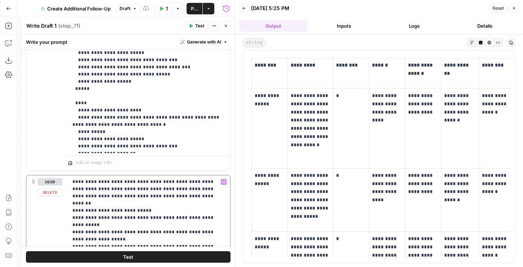
click at [107, 183] on p "**********" at bounding box center [148, 262] width 153 height 166
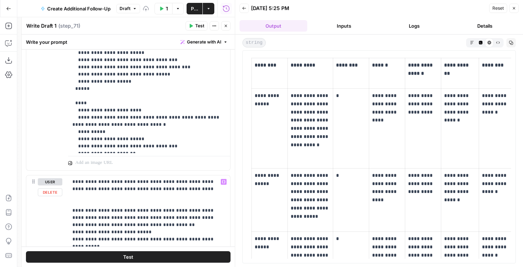
click at [107, 257] on button "Test" at bounding box center [128, 258] width 204 height 12
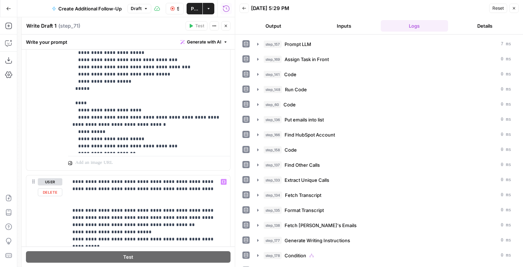
scroll to position [26, 0]
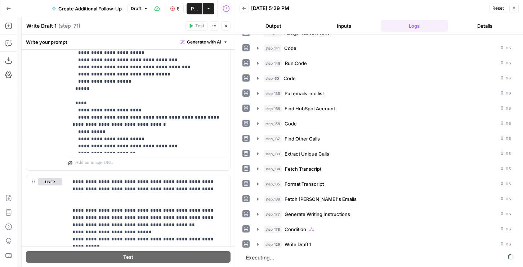
click at [256, 25] on button "Output" at bounding box center [273, 26] width 68 height 12
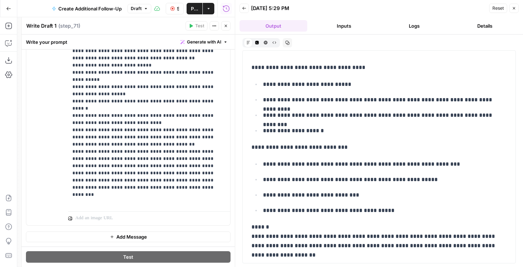
scroll to position [516, 0]
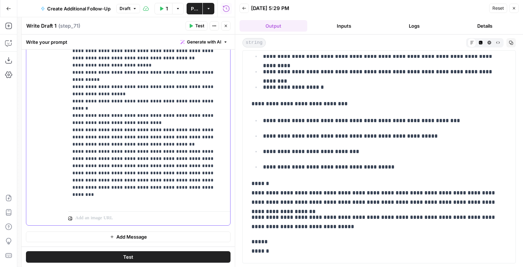
click at [157, 202] on p "**********" at bounding box center [148, 109] width 153 height 194
click at [508, 44] on button "Copy" at bounding box center [510, 42] width 9 height 9
click at [129, 235] on span "Add Message" at bounding box center [131, 237] width 31 height 7
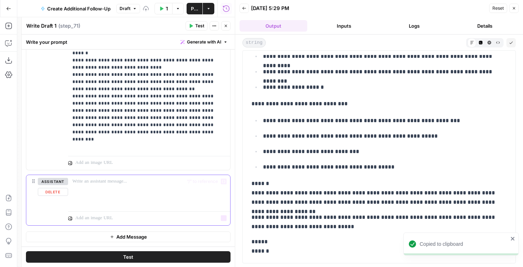
click at [94, 198] on div at bounding box center [149, 191] width 162 height 33
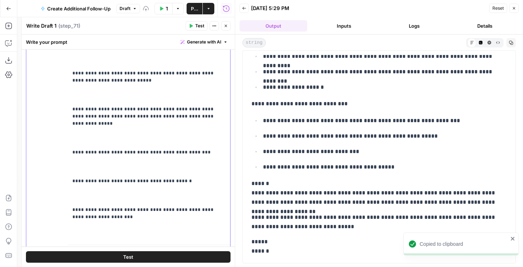
scroll to position [1634, 0]
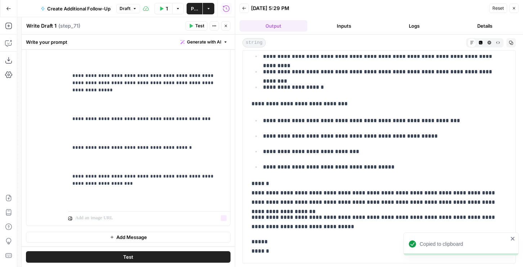
click at [107, 238] on button "Add Message" at bounding box center [128, 237] width 204 height 11
click at [95, 238] on p at bounding box center [148, 237] width 153 height 7
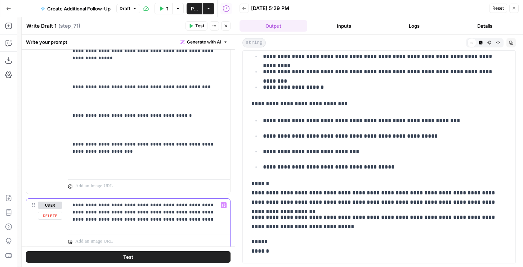
scroll to position [1689, 0]
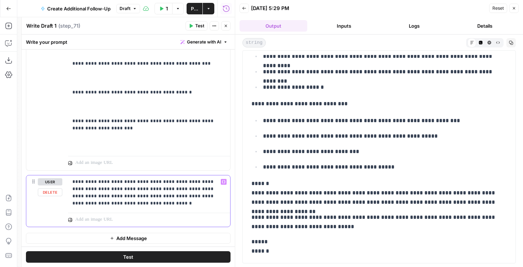
click at [199, 198] on p "**********" at bounding box center [148, 193] width 153 height 29
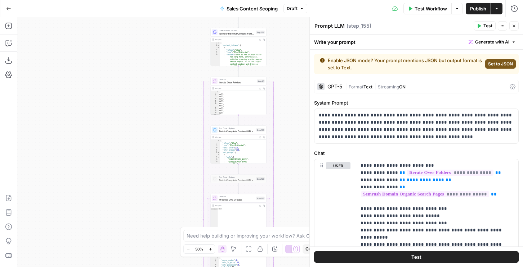
scroll to position [133, 0]
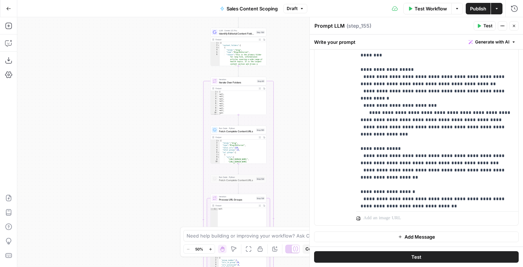
click at [414, 9] on span "Test Workflow" at bounding box center [430, 8] width 32 height 7
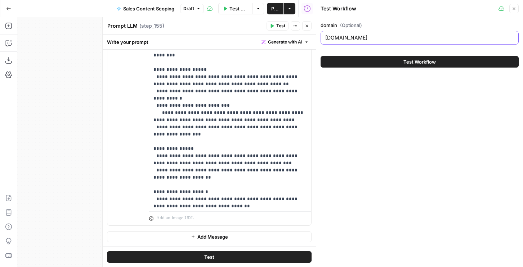
click at [328, 36] on input "hims.com" at bounding box center [419, 37] width 189 height 7
type input "airwallex.com"
click at [320, 56] on button "Test Workflow" at bounding box center [419, 62] width 198 height 12
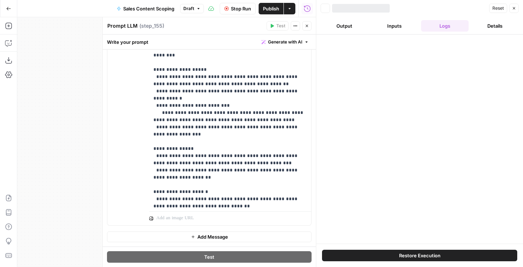
click at [510, 8] on button "Close" at bounding box center [513, 8] width 9 height 9
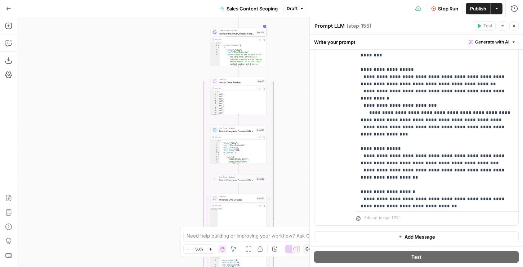
click at [512, 24] on span "E" at bounding box center [512, 24] width 6 height 7
click at [512, 27] on icon "button" at bounding box center [514, 26] width 4 height 4
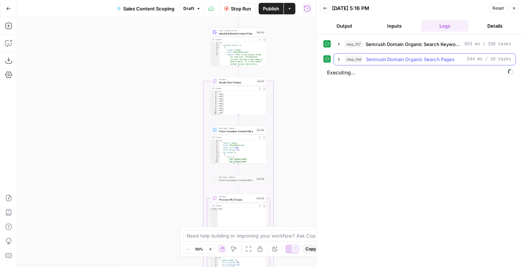
click at [416, 60] on span "Semrush Domain Organic Search Pages" at bounding box center [410, 59] width 89 height 7
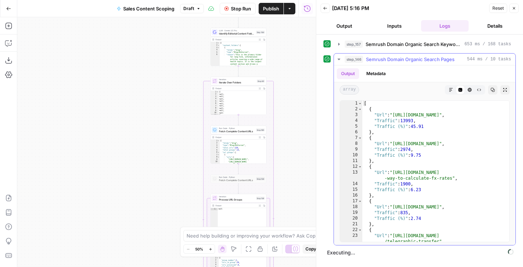
click at [416, 62] on span "Semrush Domain Organic Search Pages" at bounding box center [410, 59] width 89 height 7
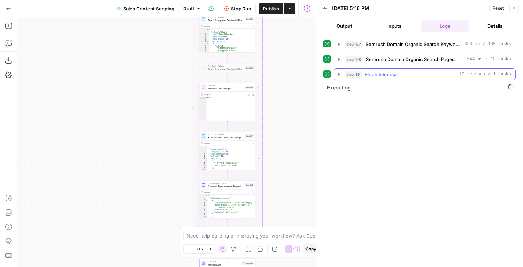
click at [367, 76] on span "Fetch Sitemap" at bounding box center [380, 74] width 32 height 7
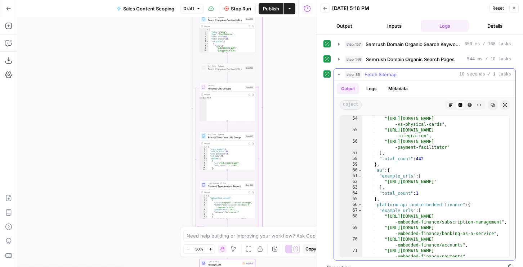
scroll to position [168, 0]
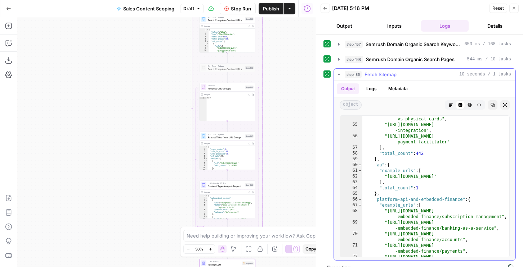
click at [358, 76] on span "step_86" at bounding box center [352, 74] width 17 height 7
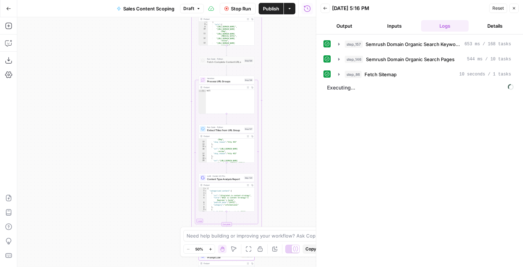
scroll to position [56, 0]
click at [351, 24] on button "Output" at bounding box center [344, 26] width 48 height 12
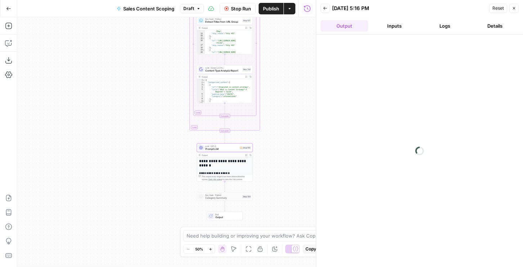
click at [238, 147] on div "LLM · GPT-5 Prompt LLM Step 155 Copy step Delete step Add Note Test" at bounding box center [224, 148] width 53 height 6
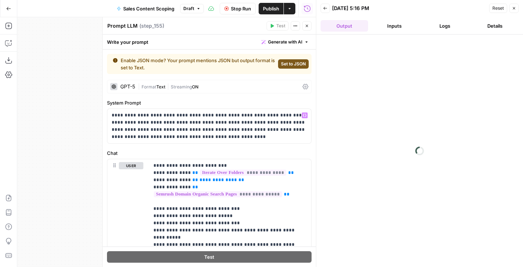
scroll to position [46, 0]
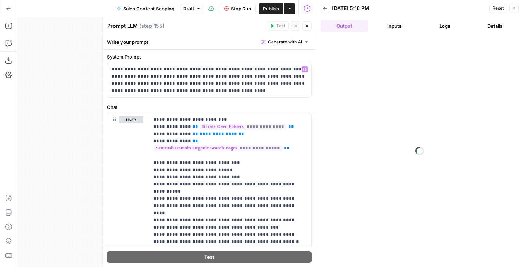
click at [306, 24] on icon "button" at bounding box center [307, 26] width 4 height 4
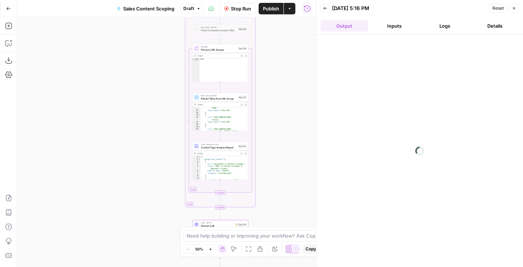
click at [448, 23] on button "Logs" at bounding box center [445, 26] width 48 height 12
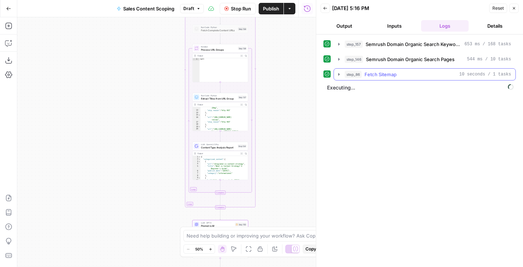
click at [397, 76] on div "step_86 Fetch Sitemap 10 seconds / 1 tasks" at bounding box center [427, 74] width 166 height 7
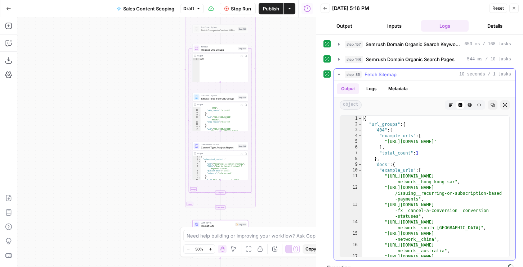
click at [397, 76] on div "step_86 Fetch Sitemap 10 seconds / 1 tasks" at bounding box center [427, 74] width 166 height 7
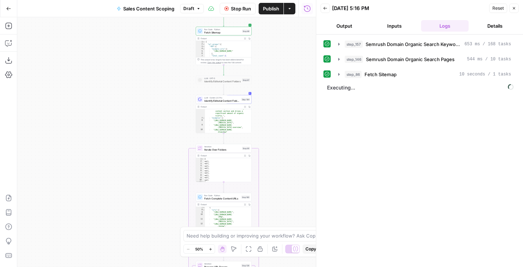
scroll to position [41, 0]
click at [351, 27] on button "Output" at bounding box center [344, 26] width 48 height 12
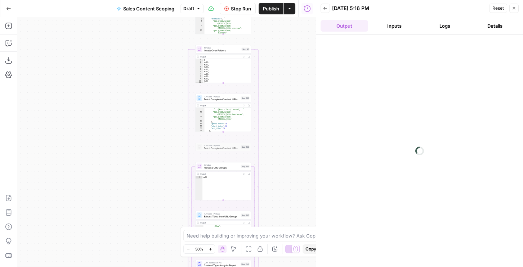
scroll to position [444, 0]
click at [189, 10] on span "Draft" at bounding box center [188, 8] width 11 height 6
click at [310, 18] on div "Run History E" at bounding box center [307, 24] width 42 height 13
click at [446, 23] on button "Logs" at bounding box center [445, 26] width 48 height 12
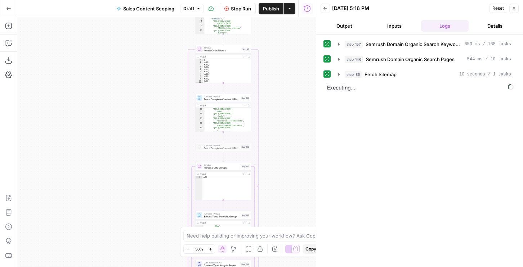
click at [444, 25] on button "Logs" at bounding box center [445, 26] width 48 height 12
click at [354, 24] on button "Output" at bounding box center [344, 26] width 48 height 12
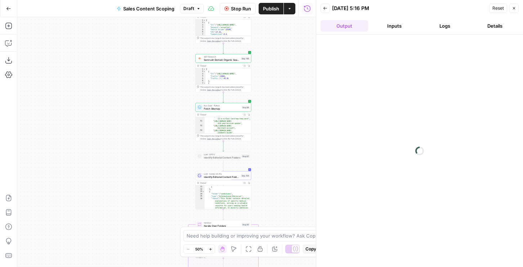
scroll to position [413, 0]
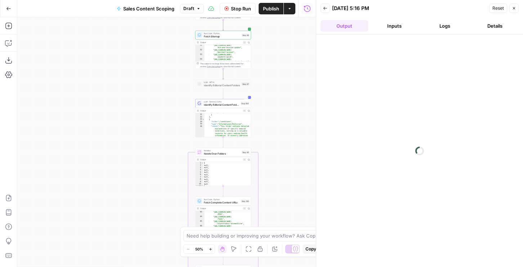
click at [438, 28] on button "Logs" at bounding box center [445, 26] width 48 height 12
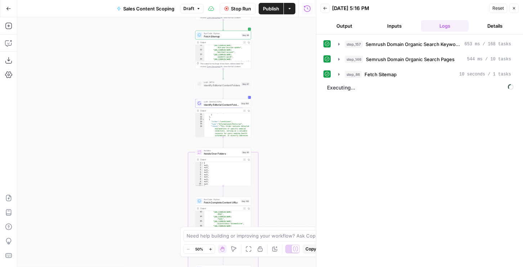
click at [335, 23] on button "Output" at bounding box center [344, 26] width 48 height 12
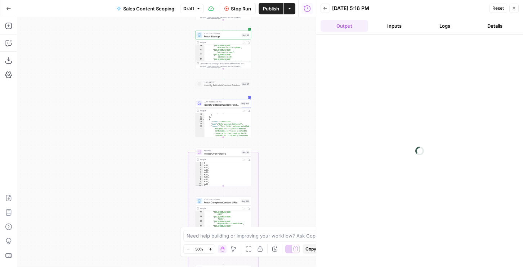
click at [447, 21] on button "Logs" at bounding box center [445, 26] width 48 height 12
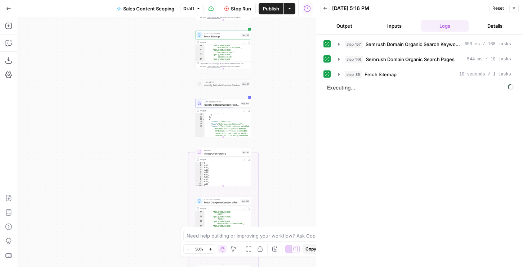
click at [324, 8] on icon "button" at bounding box center [325, 8] width 4 height 4
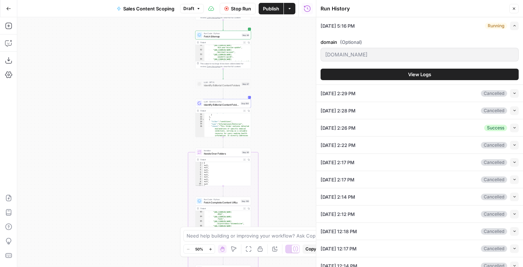
click at [388, 78] on button "View Logs" at bounding box center [419, 75] width 198 height 12
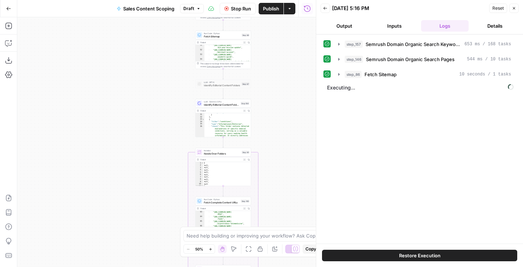
click at [378, 252] on button "Restore Execution" at bounding box center [419, 256] width 195 height 12
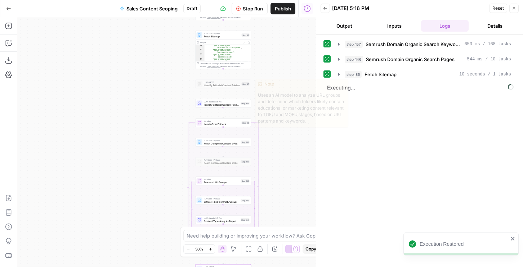
click at [238, 105] on span "Identify Editorial Content Folders" at bounding box center [222, 105] width 36 height 4
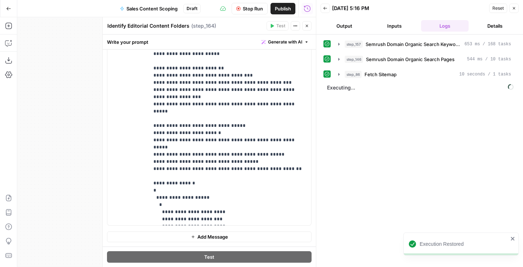
scroll to position [245, 0]
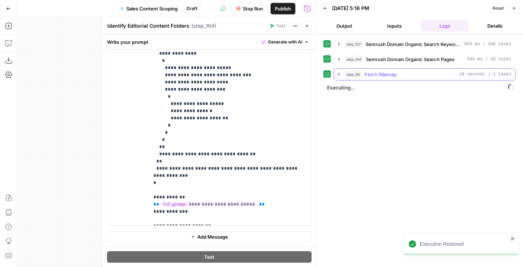
click at [367, 78] on button "step_86 Fetch Sitemap 10 seconds / 1 tasks" at bounding box center [424, 75] width 181 height 12
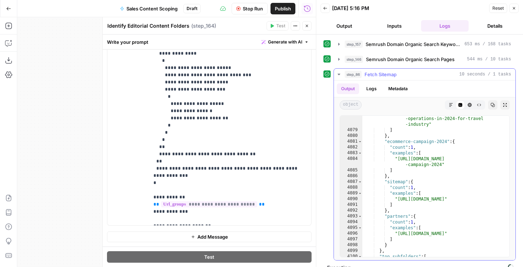
scroll to position [11654, 0]
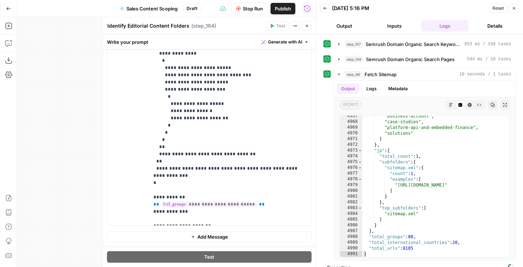
click at [514, 10] on icon "button" at bounding box center [514, 8] width 4 height 4
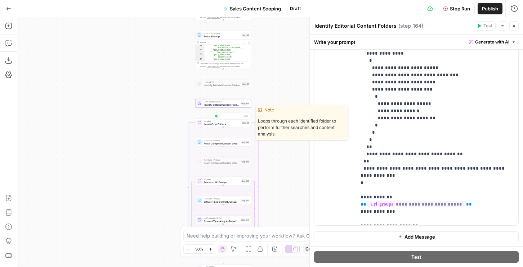
click at [220, 107] on div "LLM · Gemini 2.5 Pro Identify Editorial Content Folders Step 164 Copy step Dele…" at bounding box center [223, 103] width 56 height 9
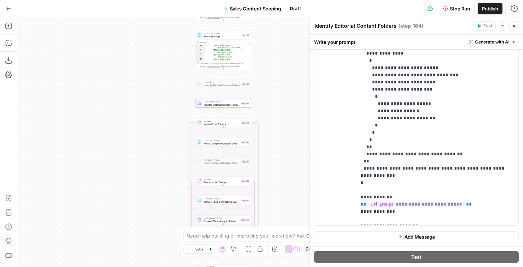
click at [512, 27] on icon "button" at bounding box center [514, 26] width 4 height 4
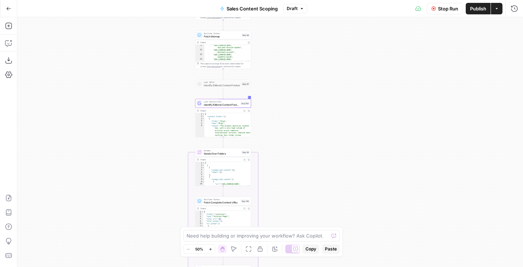
click at [513, 14] on button "Run History" at bounding box center [514, 9] width 12 height 12
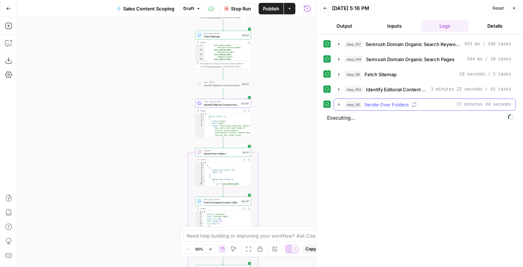
click at [475, 108] on button "step_90 Iterate Over Folders 17 minutes 44 seconds" at bounding box center [424, 105] width 181 height 12
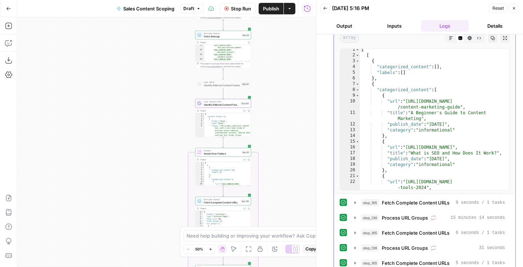
scroll to position [0, 0]
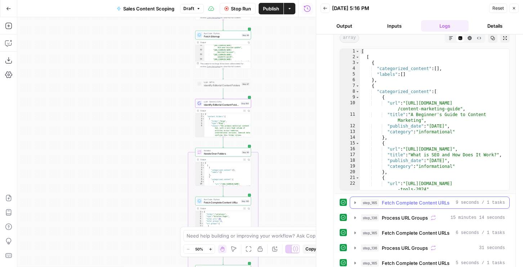
click at [404, 204] on span "Fetch Complete Content URLs" at bounding box center [416, 202] width 68 height 7
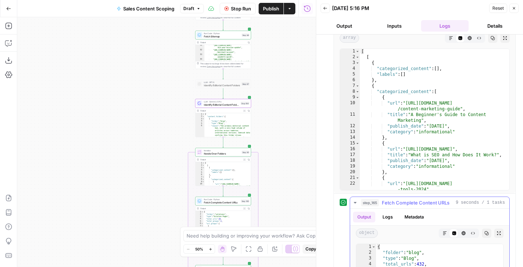
scroll to position [351, 0]
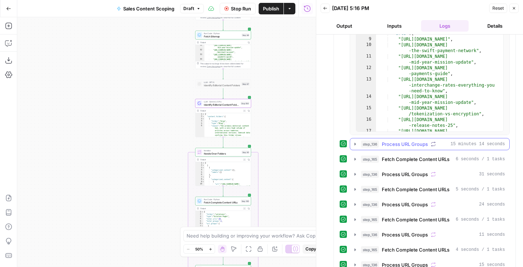
click at [402, 147] on span "Process URL Groups" at bounding box center [405, 144] width 46 height 7
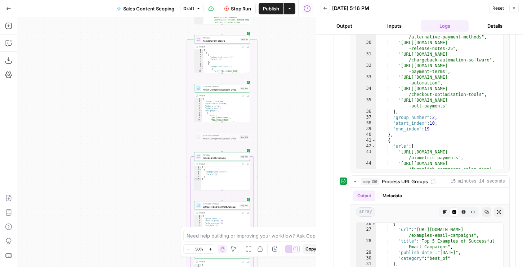
scroll to position [631, 0]
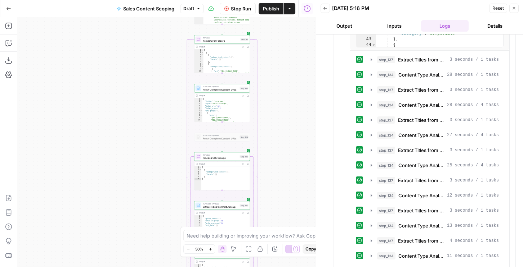
click at [231, 5] on span "Stop Run" at bounding box center [241, 8] width 20 height 7
click at [184, 6] on span "Draft" at bounding box center [188, 8] width 11 height 6
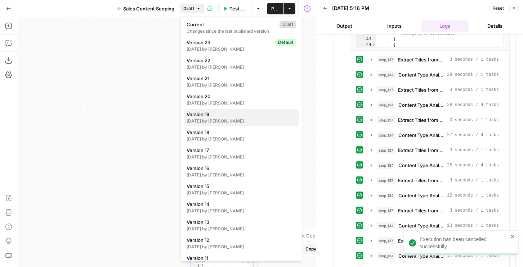
click at [218, 112] on span "Version 19" at bounding box center [239, 114] width 107 height 7
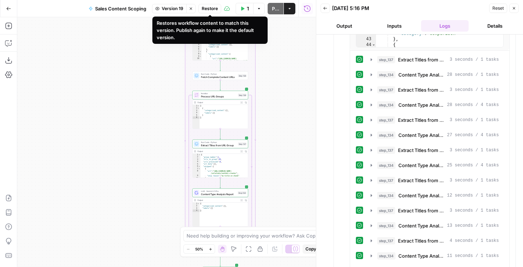
click at [216, 8] on span "Restore" at bounding box center [210, 8] width 16 height 6
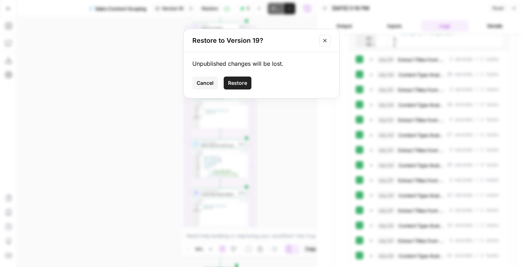
click at [243, 81] on span "Restore" at bounding box center [237, 83] width 19 height 7
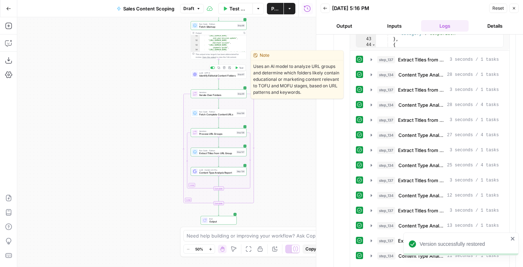
click at [238, 69] on button "Test" at bounding box center [239, 68] width 11 height 5
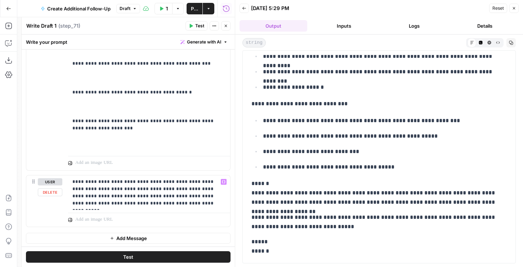
drag, startPoint x: 118, startPoint y: 203, endPoint x: 152, endPoint y: 204, distance: 33.9
click at [152, 204] on p "**********" at bounding box center [148, 193] width 153 height 29
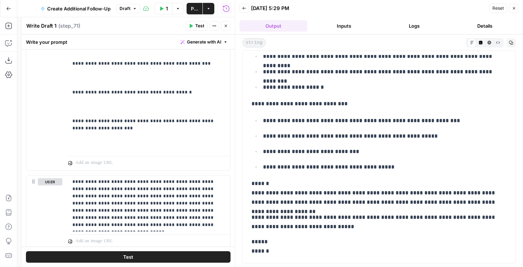
click at [159, 261] on button "Test" at bounding box center [128, 258] width 204 height 12
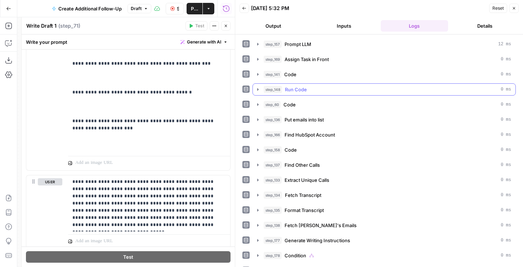
scroll to position [26, 0]
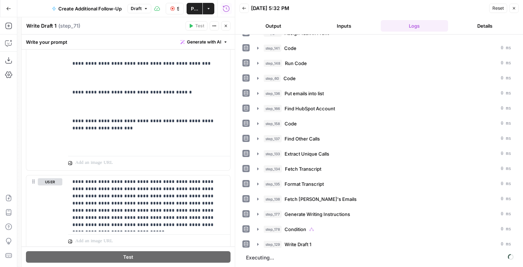
click at [275, 27] on button "Output" at bounding box center [273, 26] width 68 height 12
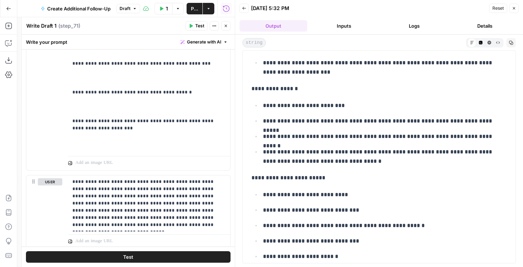
scroll to position [455, 0]
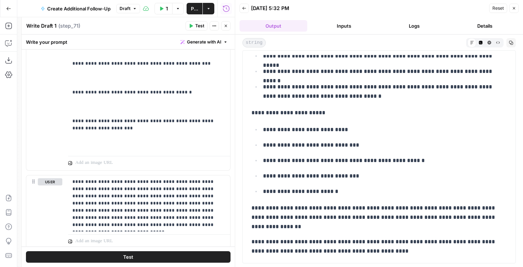
click at [516, 43] on div "**********" at bounding box center [379, 151] width 288 height 233
click at [515, 43] on button "Copy" at bounding box center [510, 42] width 9 height 9
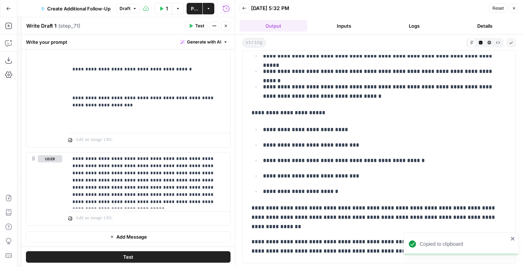
click at [136, 239] on span "Add Message" at bounding box center [131, 237] width 31 height 7
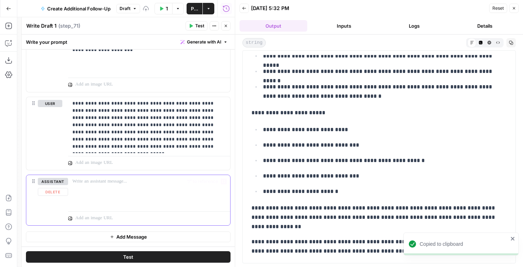
click at [122, 197] on div at bounding box center [149, 191] width 162 height 33
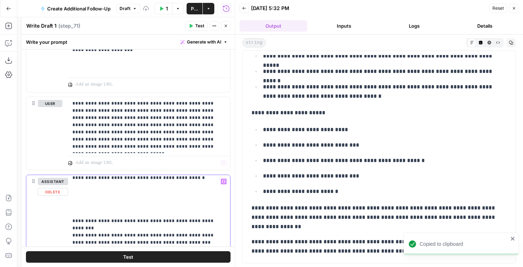
scroll to position [2027, 0]
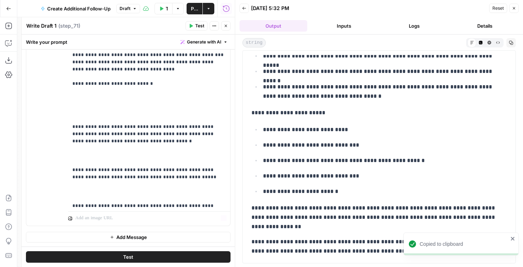
click at [113, 236] on icon "button" at bounding box center [112, 237] width 4 height 4
click at [107, 240] on p at bounding box center [148, 237] width 153 height 7
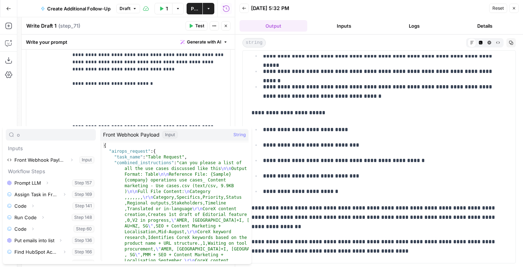
type input "o"
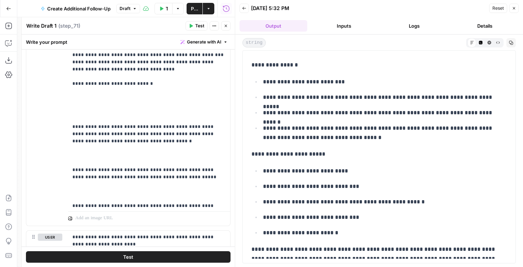
scroll to position [455, 0]
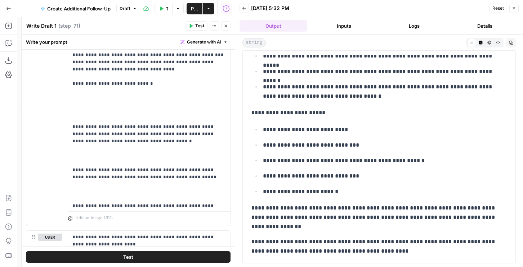
drag, startPoint x: 252, startPoint y: 62, endPoint x: 370, endPoint y: 253, distance: 225.5
click at [101, 242] on p "**********" at bounding box center [148, 241] width 153 height 14
drag, startPoint x: 129, startPoint y: 238, endPoint x: 135, endPoint y: 260, distance: 22.7
click at [135, 260] on div "**********" at bounding box center [128, 151] width 213 height 233
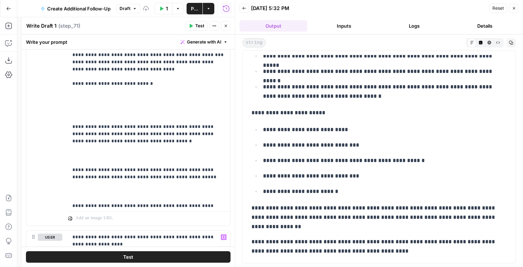
click at [509, 41] on icon "button" at bounding box center [511, 43] width 4 height 4
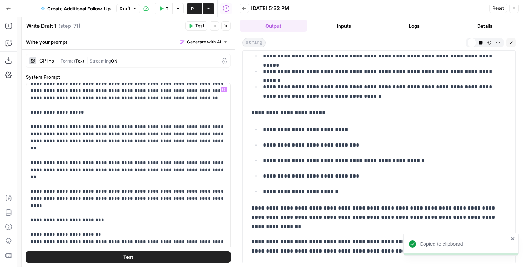
scroll to position [30, 0]
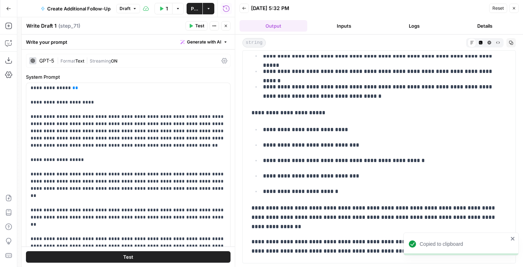
click at [91, 58] on span "Streaming" at bounding box center [100, 60] width 21 height 5
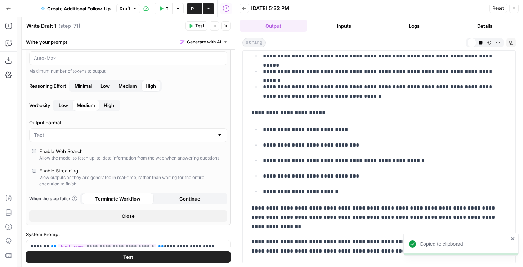
scroll to position [102, 0]
click at [103, 104] on button "High" at bounding box center [108, 105] width 19 height 12
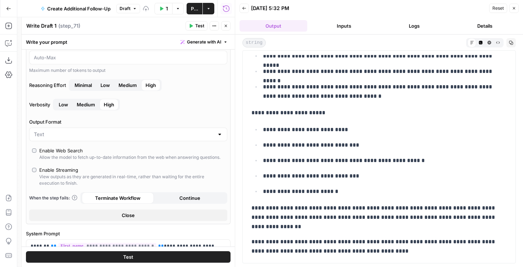
click at [198, 27] on span "Test" at bounding box center [199, 26] width 9 height 6
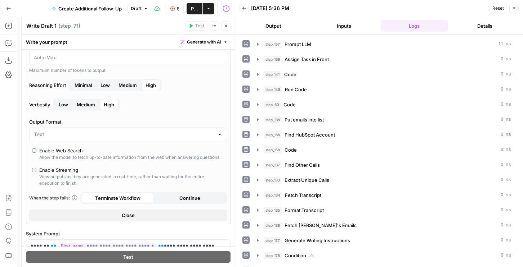
click at [258, 28] on button "Output" at bounding box center [273, 26] width 68 height 12
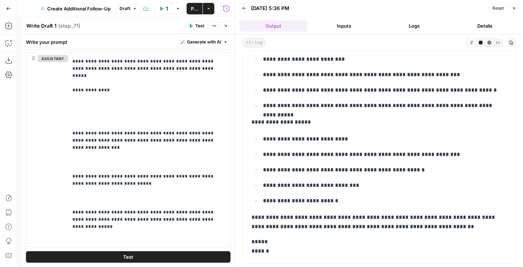
scroll to position [2027, 0]
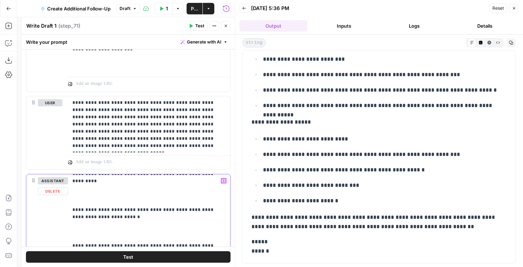
scroll to position [262, 0]
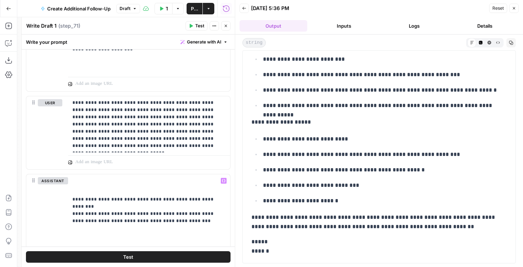
click at [513, 43] on button "Copy" at bounding box center [510, 42] width 9 height 9
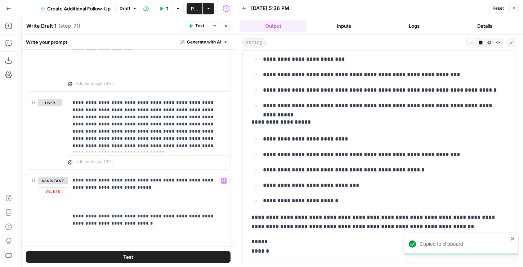
scroll to position [2342, 0]
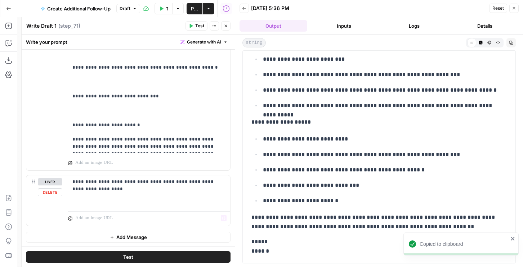
click at [118, 238] on span "Add Message" at bounding box center [131, 237] width 31 height 7
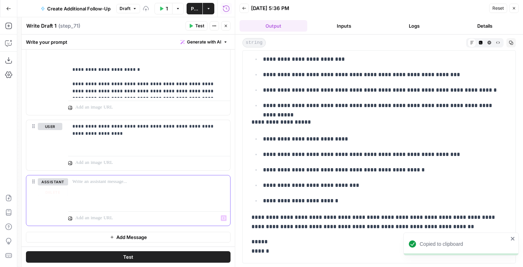
click at [100, 185] on p at bounding box center [148, 182] width 153 height 7
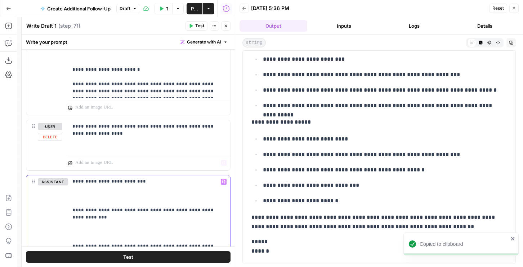
scroll to position [2658, 0]
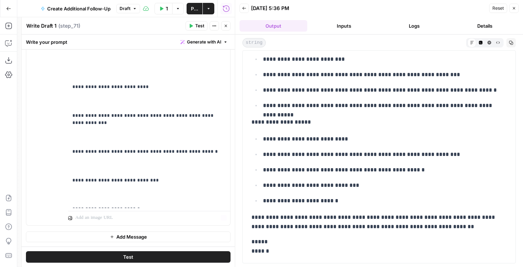
click at [97, 232] on button "Add Message" at bounding box center [128, 237] width 204 height 11
click at [110, 244] on div at bounding box center [149, 247] width 162 height 33
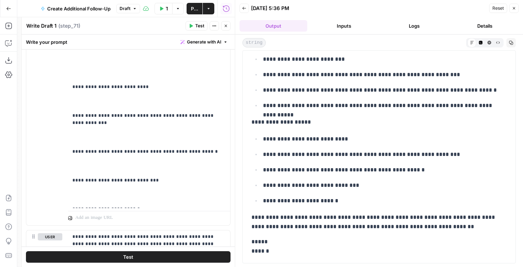
scroll to position [2750, 0]
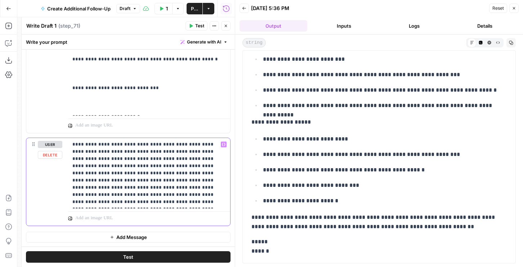
click at [214, 200] on p "**********" at bounding box center [148, 173] width 153 height 65
click at [211, 203] on p "**********" at bounding box center [148, 173] width 153 height 65
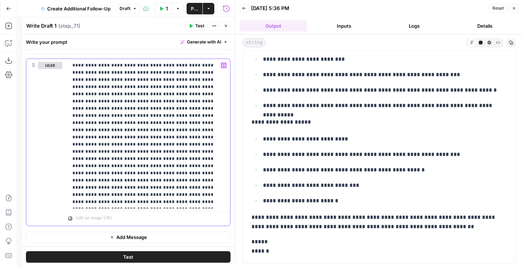
scroll to position [0, 0]
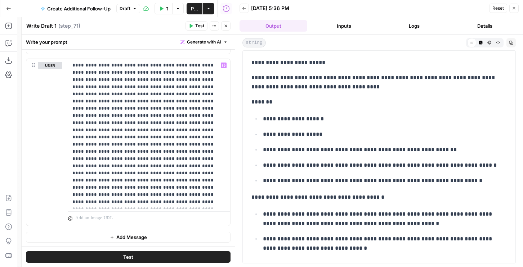
click at [199, 255] on button "Test" at bounding box center [128, 258] width 204 height 12
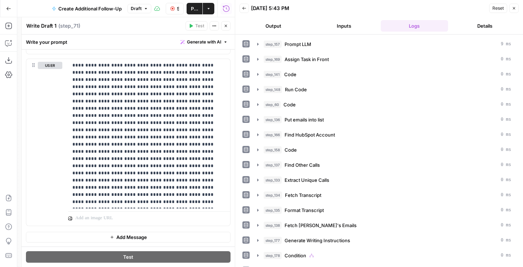
scroll to position [26, 0]
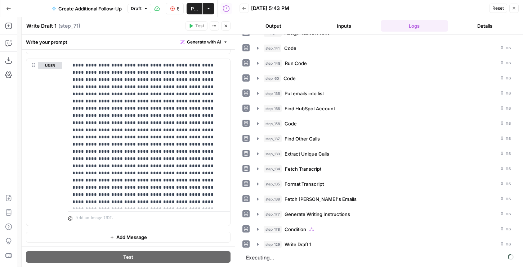
click at [265, 24] on button "Output" at bounding box center [273, 26] width 68 height 12
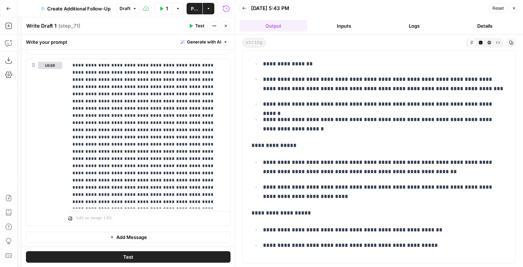
scroll to position [359, 0]
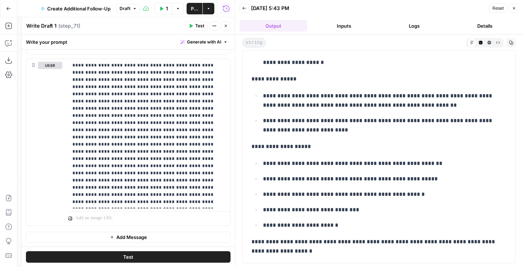
click at [125, 237] on span "Add Message" at bounding box center [131, 237] width 31 height 7
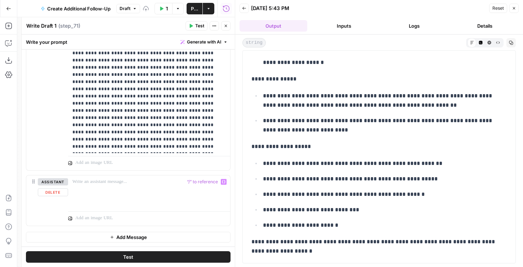
click at [119, 241] on button "Add Message" at bounding box center [128, 237] width 204 height 11
click at [117, 236] on p at bounding box center [148, 237] width 153 height 7
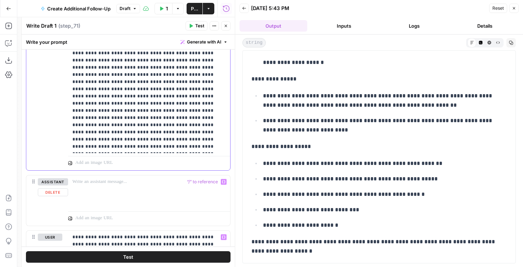
click at [129, 116] on p at bounding box center [148, 78] width 153 height 144
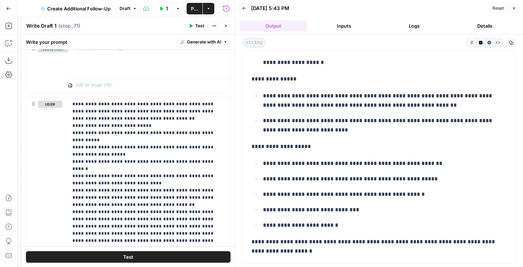
scroll to position [3078, 0]
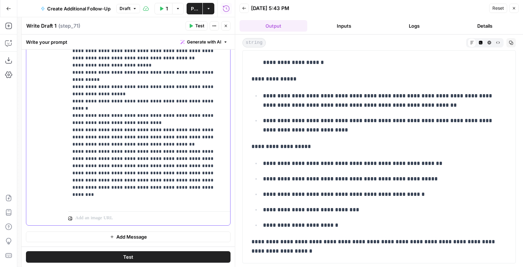
click at [127, 159] on p "**********" at bounding box center [148, 123] width 153 height 166
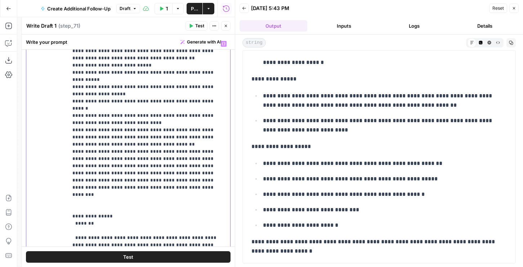
click at [117, 225] on p "**********" at bounding box center [148, 209] width 153 height 338
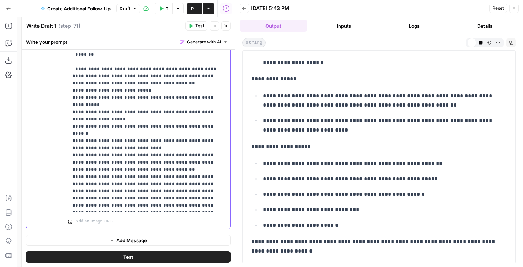
scroll to position [3200, 0]
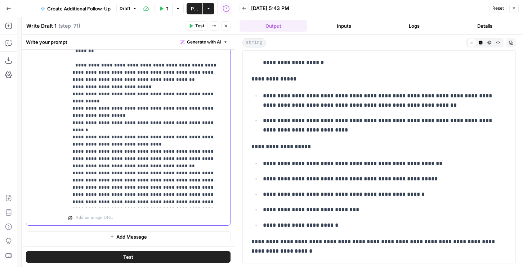
drag, startPoint x: 75, startPoint y: 213, endPoint x: 112, endPoint y: 294, distance: 88.8
click at [112, 267] on html "AirOps New Home Browse Insights Opportunities Your Data Flightpath Syncs Data L…" at bounding box center [261, 133] width 523 height 267
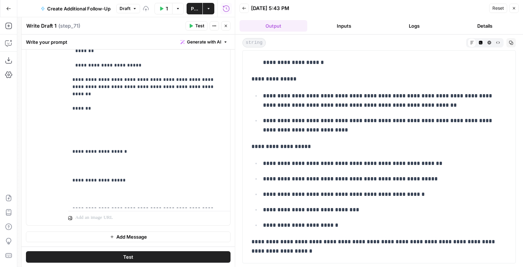
click at [130, 261] on button "Test" at bounding box center [128, 258] width 204 height 12
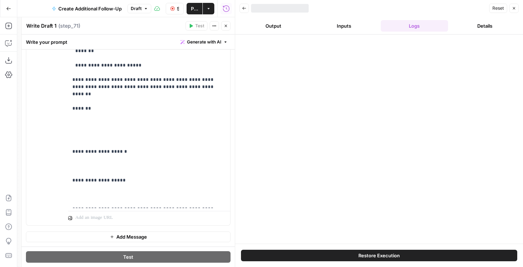
click at [406, 25] on button "Logs" at bounding box center [414, 26] width 68 height 12
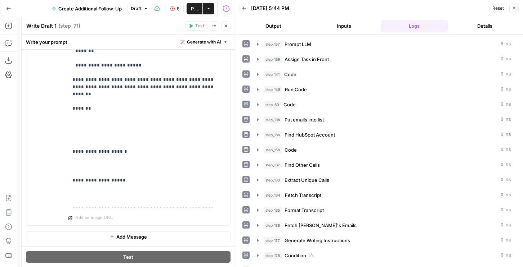
scroll to position [26, 0]
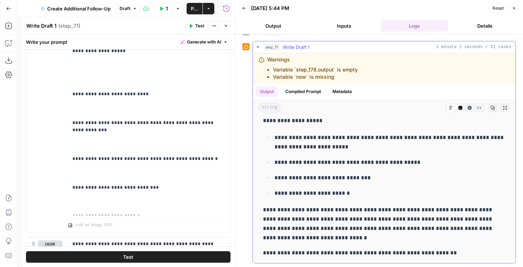
scroll to position [559, 0]
click at [491, 106] on icon "button" at bounding box center [492, 108] width 4 height 4
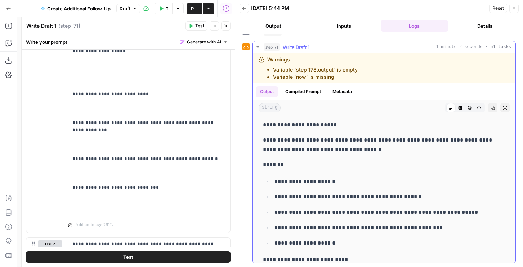
scroll to position [0, 0]
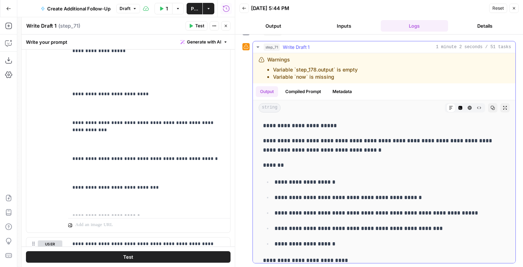
drag, startPoint x: 448, startPoint y: 256, endPoint x: 257, endPoint y: 115, distance: 237.1
click at [257, 115] on div "**********" at bounding box center [384, 174] width 262 height 180
copy div "**********"
